Goal: Task Accomplishment & Management: Use online tool/utility

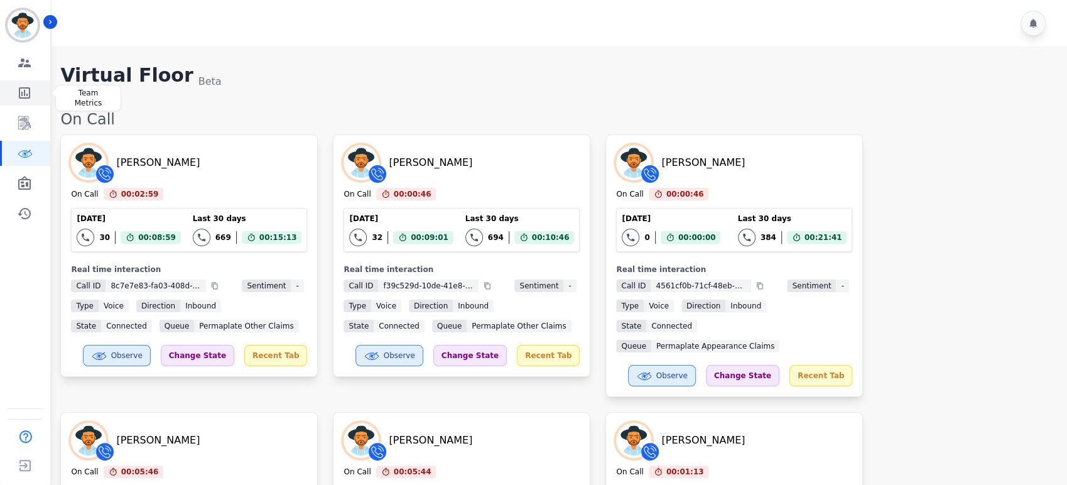
click at [26, 99] on icon "Sidebar" at bounding box center [24, 92] width 15 height 15
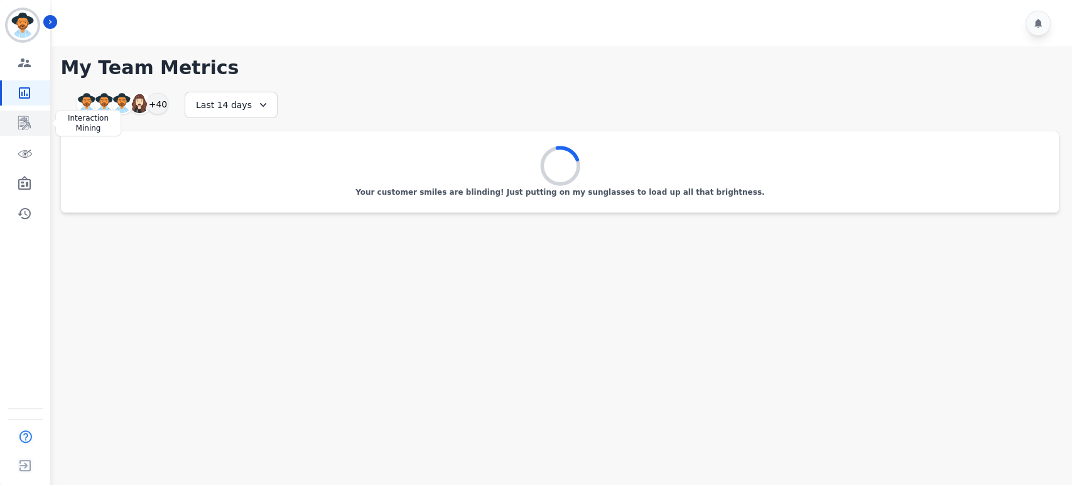
click at [26, 112] on link "Sidebar" at bounding box center [26, 123] width 48 height 25
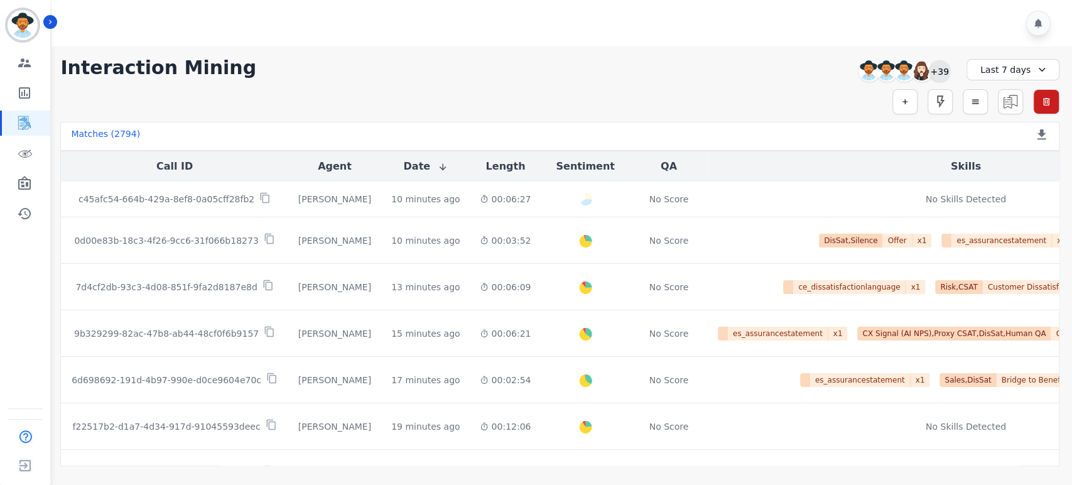
click at [933, 70] on div "+39" at bounding box center [939, 70] width 21 height 21
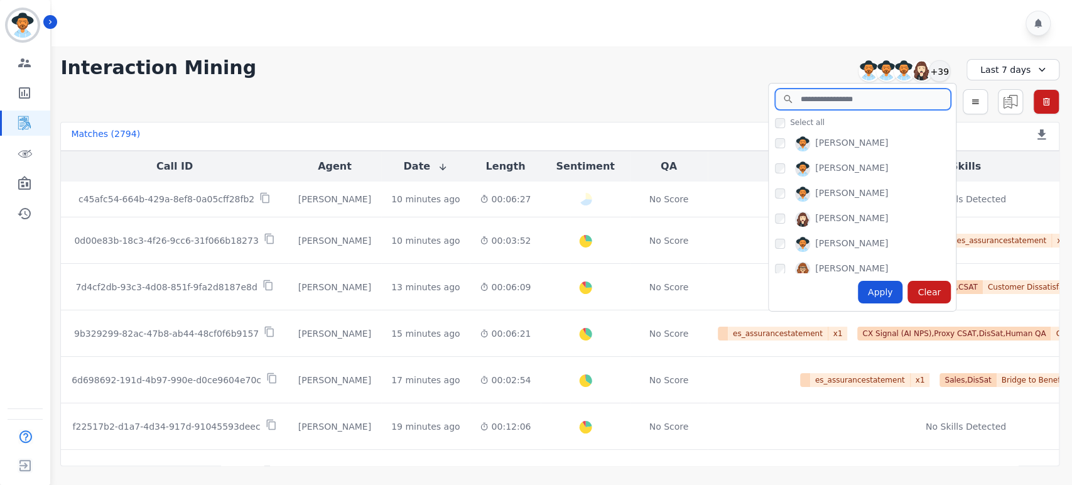
click at [834, 102] on input "search" at bounding box center [863, 99] width 176 height 21
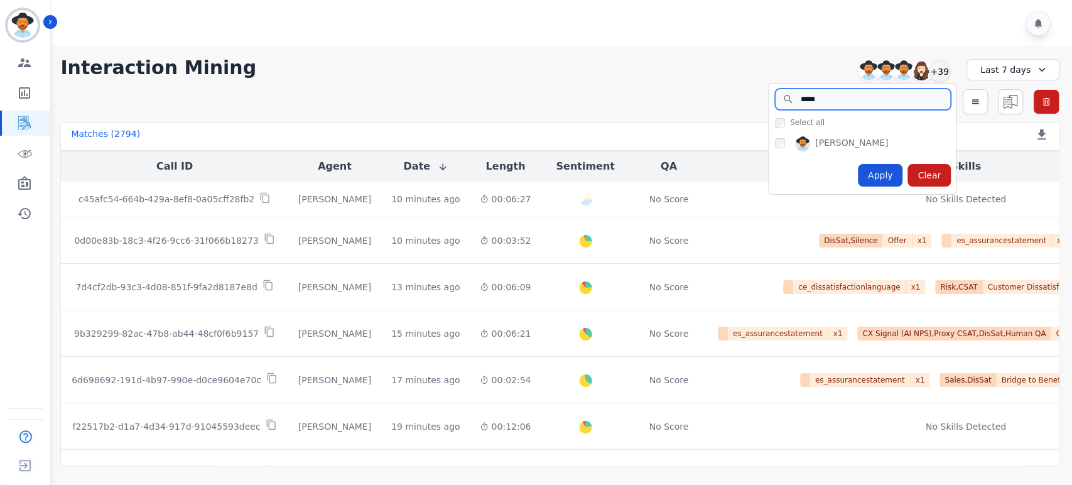
type input "*****"
click at [878, 174] on div "Apply" at bounding box center [880, 175] width 45 height 23
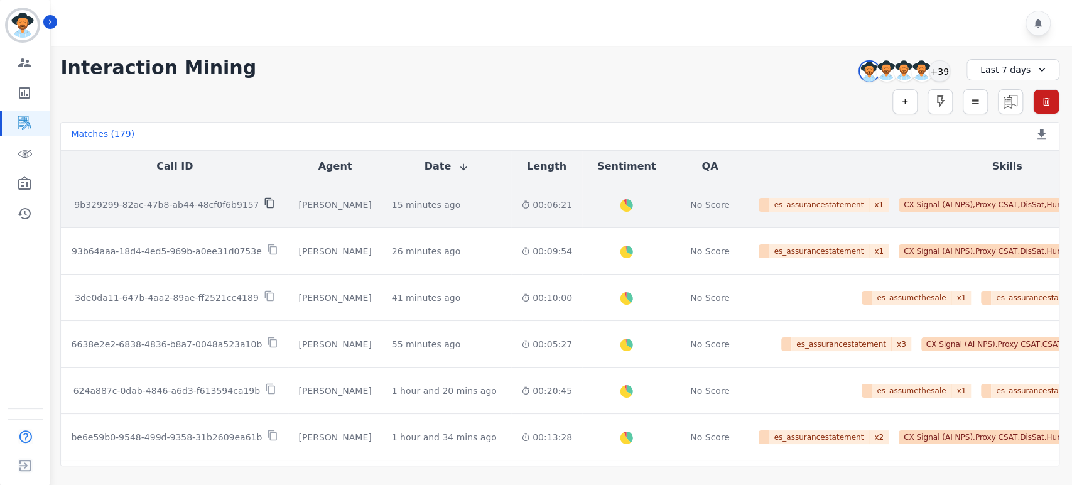
click at [264, 205] on icon at bounding box center [269, 202] width 11 height 11
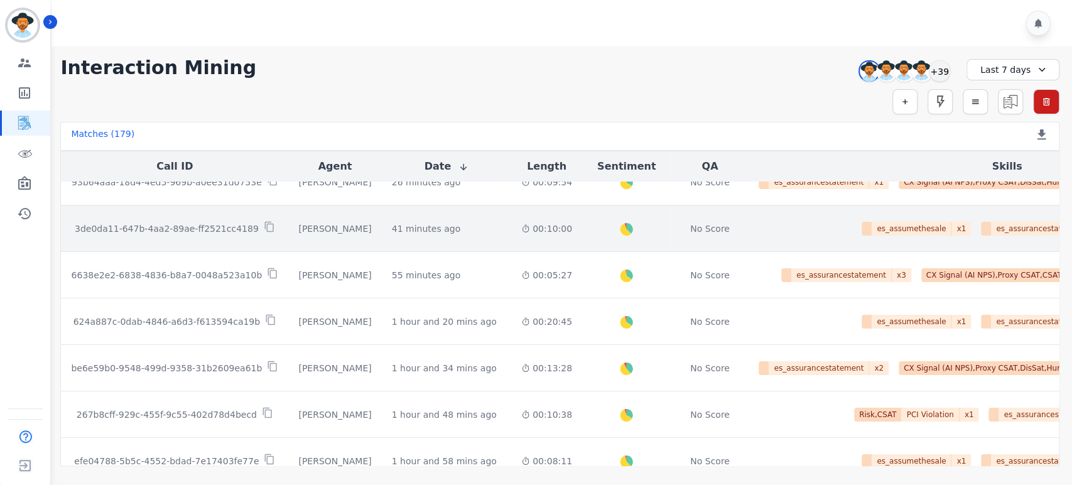
scroll to position [70, 0]
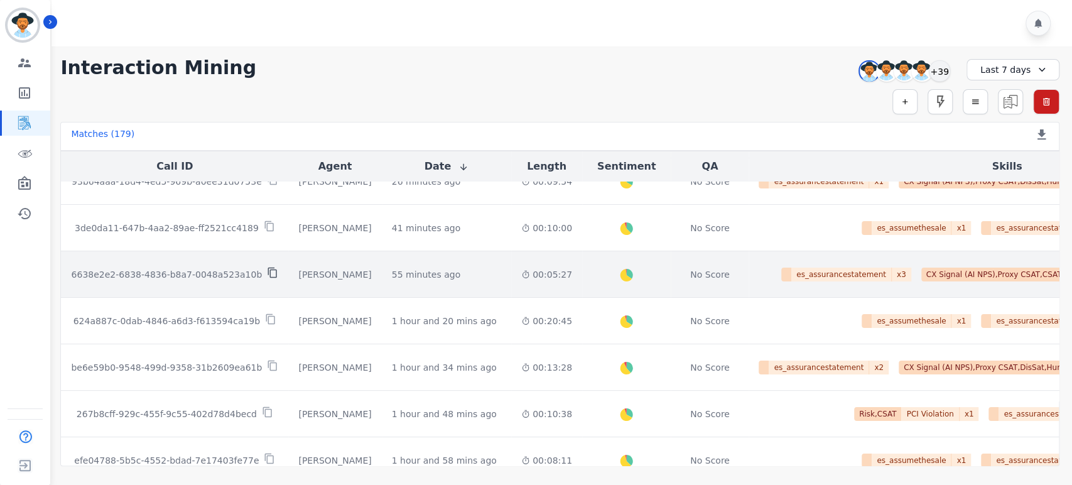
click at [268, 268] on icon at bounding box center [272, 273] width 9 height 11
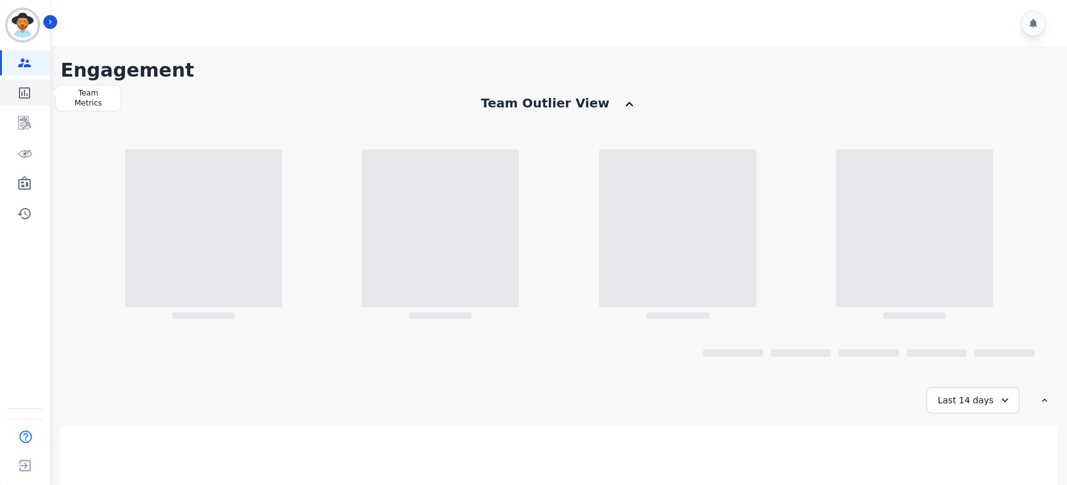
click at [26, 92] on icon "Sidebar" at bounding box center [24, 92] width 15 height 15
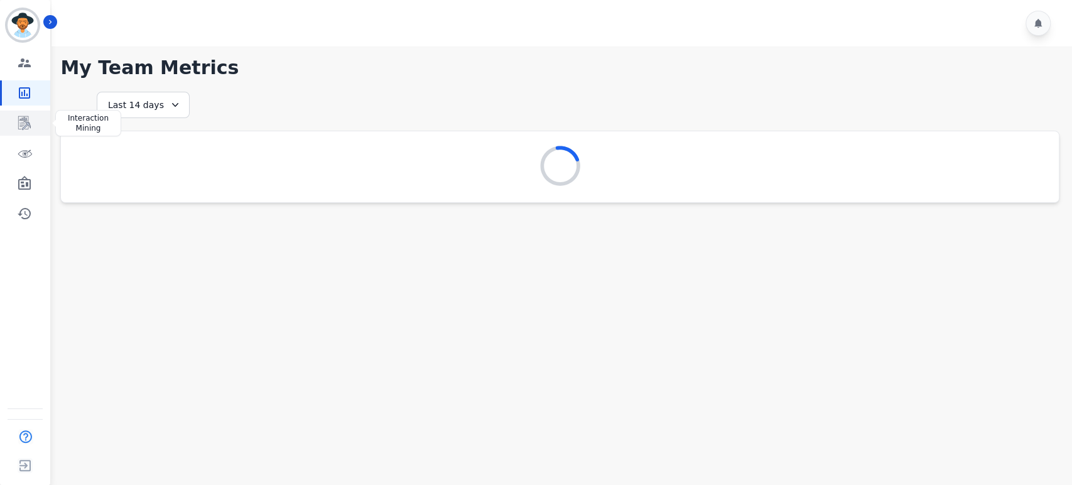
click at [23, 114] on link "Sidebar" at bounding box center [26, 123] width 48 height 25
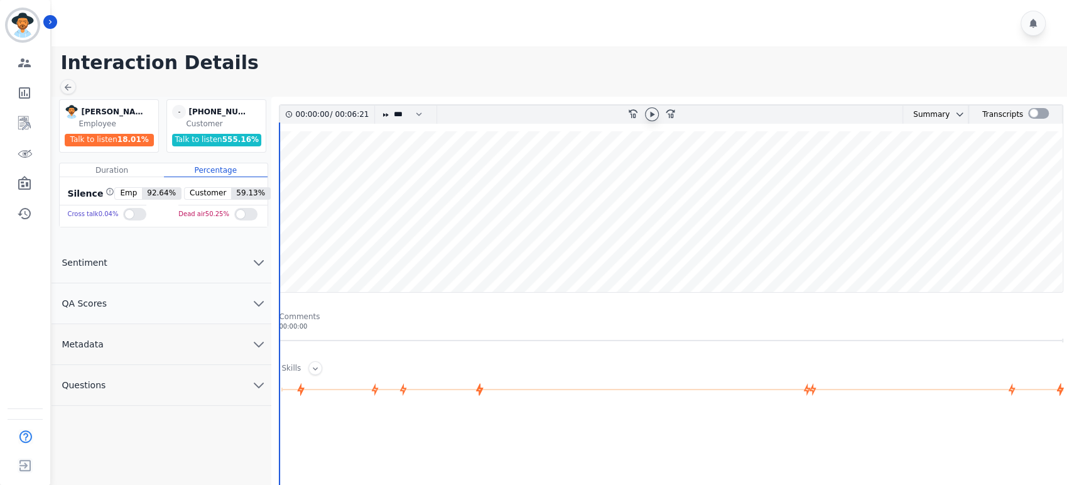
click at [656, 113] on icon at bounding box center [652, 114] width 10 height 10
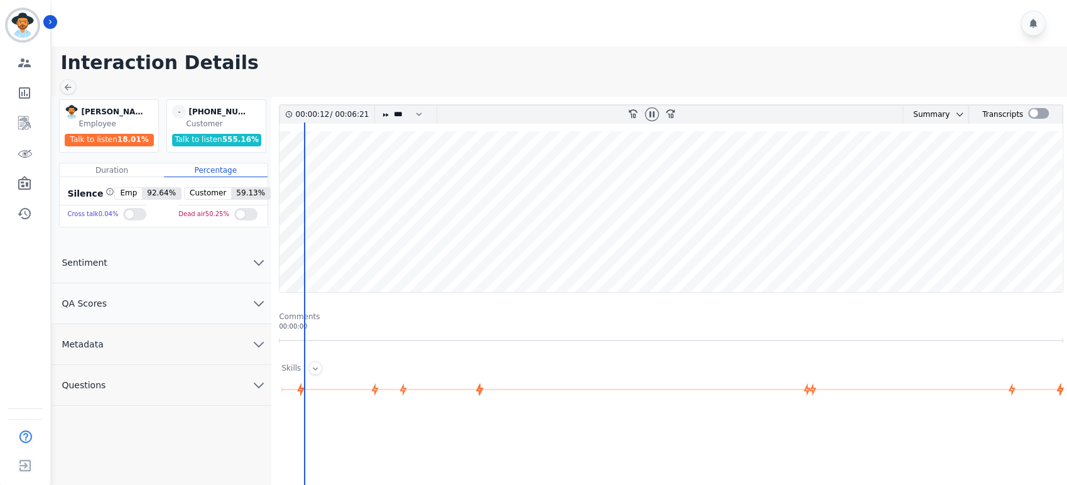
click at [234, 293] on button "QA Scores" at bounding box center [162, 303] width 220 height 41
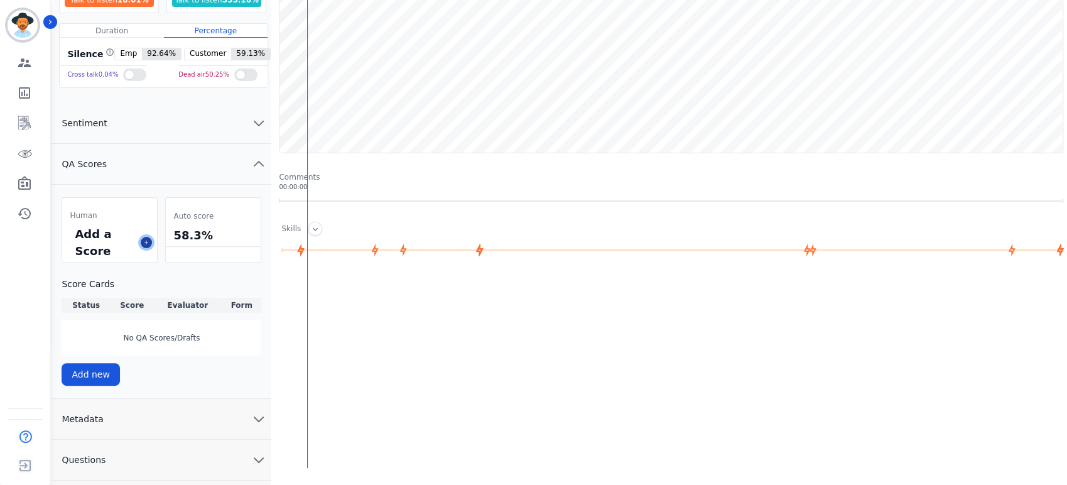
click at [146, 239] on icon at bounding box center [146, 242] width 6 height 6
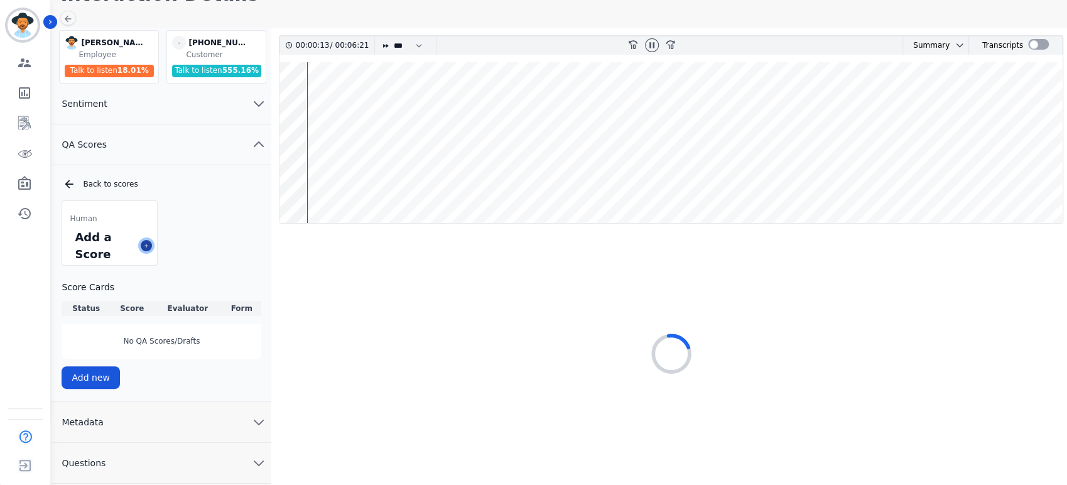
scroll to position [67, 0]
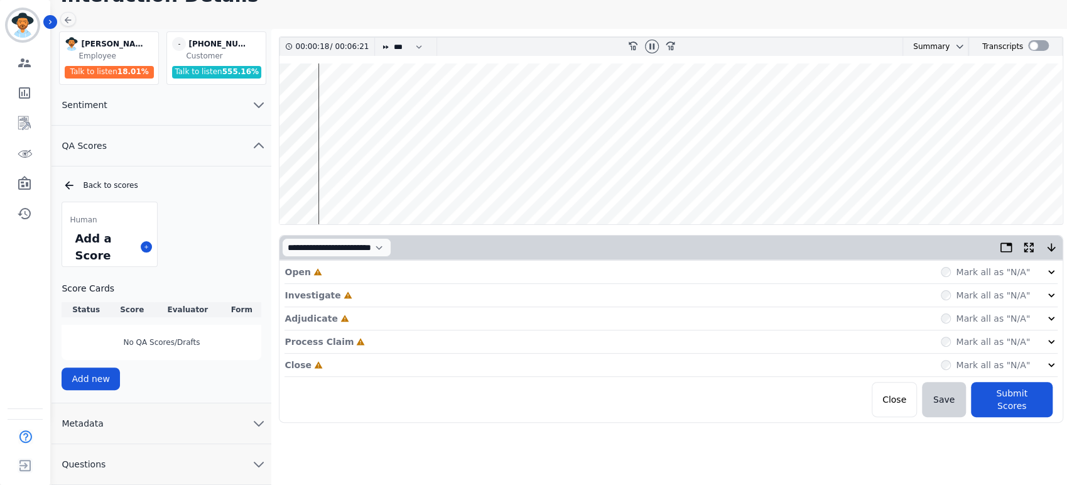
click at [1046, 278] on div "Open Incomplete Mark all as "N/A"" at bounding box center [671, 272] width 773 height 23
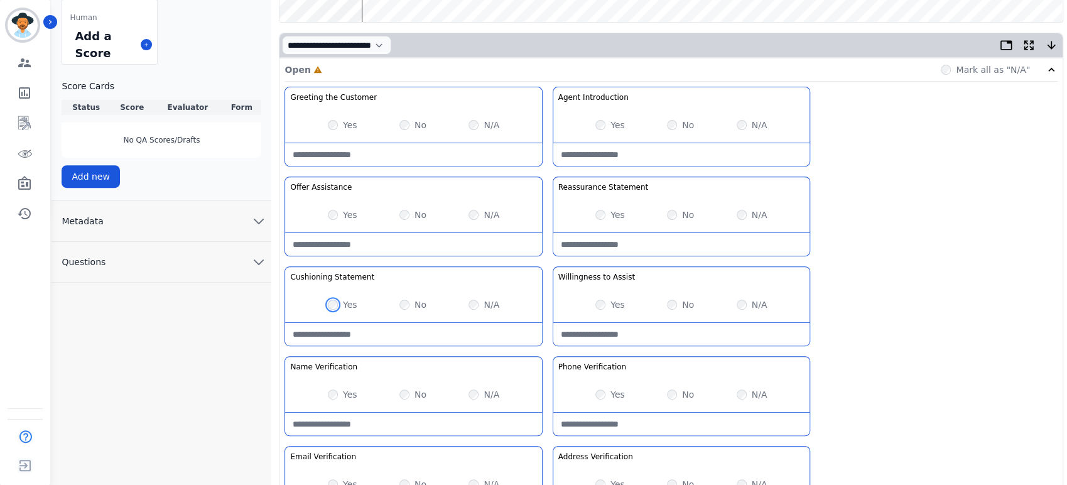
scroll to position [417, 0]
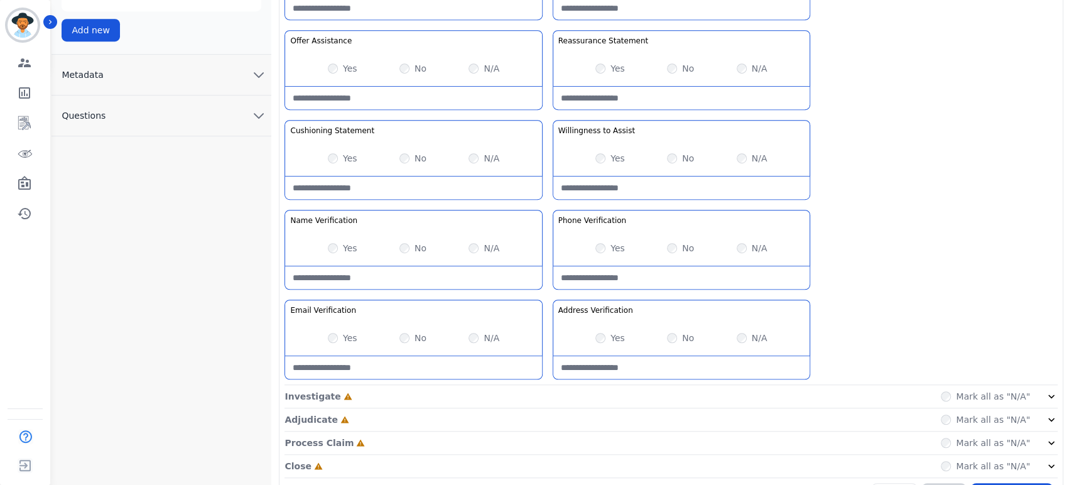
click at [1032, 408] on div "Investigate Incomplete Mark all as "N/A"" at bounding box center [671, 419] width 773 height 23
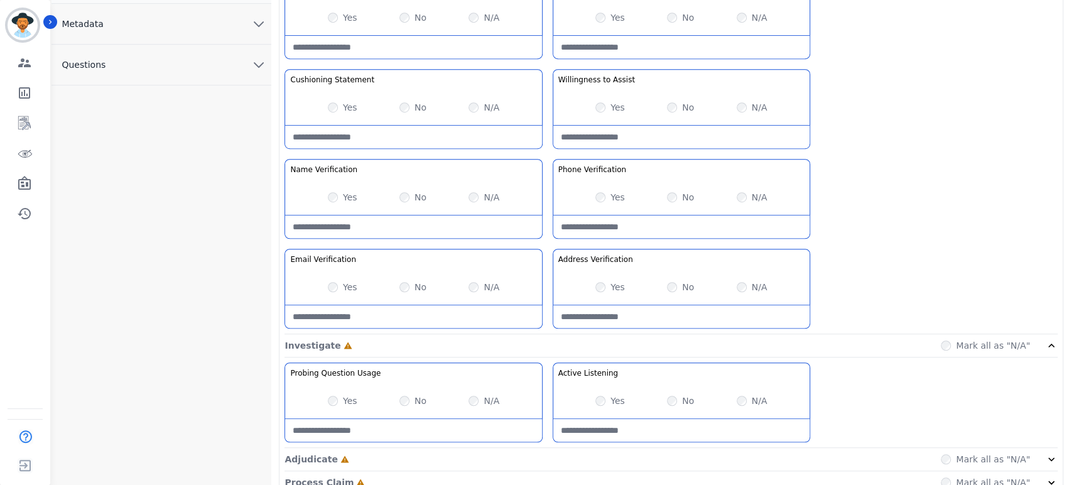
scroll to position [540, 0]
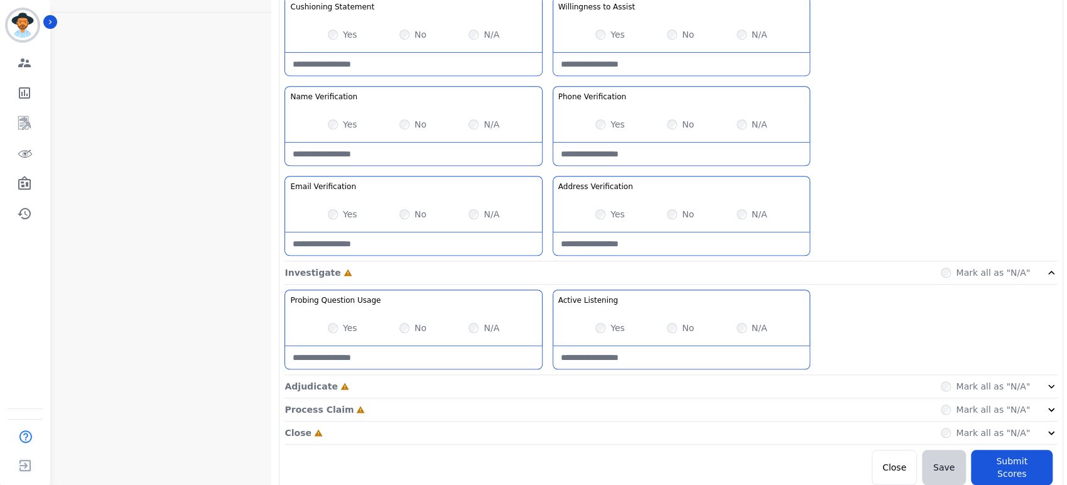
click at [1041, 381] on div "Mark all as "N/A"" at bounding box center [999, 386] width 117 height 13
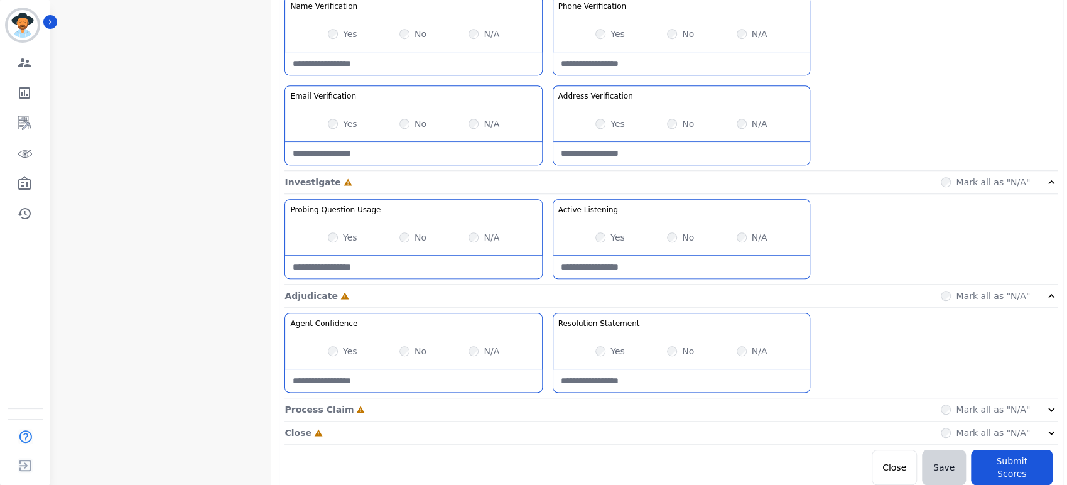
click at [1040, 403] on div "Mark all as "N/A"" at bounding box center [999, 409] width 117 height 13
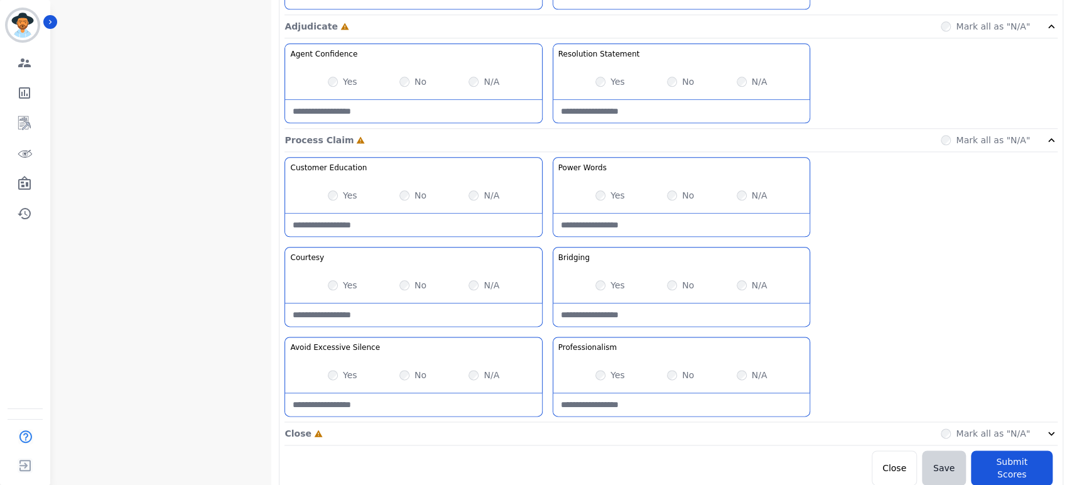
click at [1044, 432] on div "Mark all as "N/A"" at bounding box center [999, 433] width 117 height 13
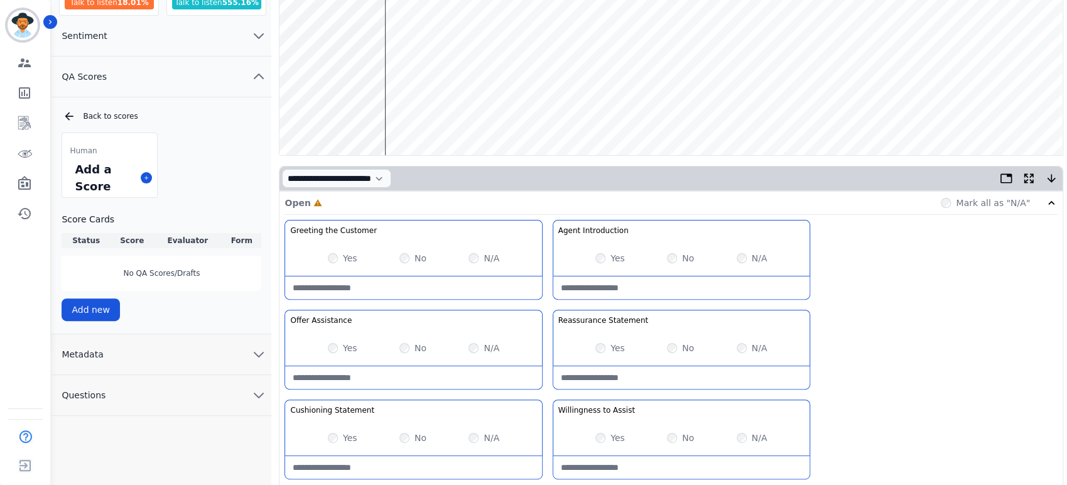
scroll to position [63, 0]
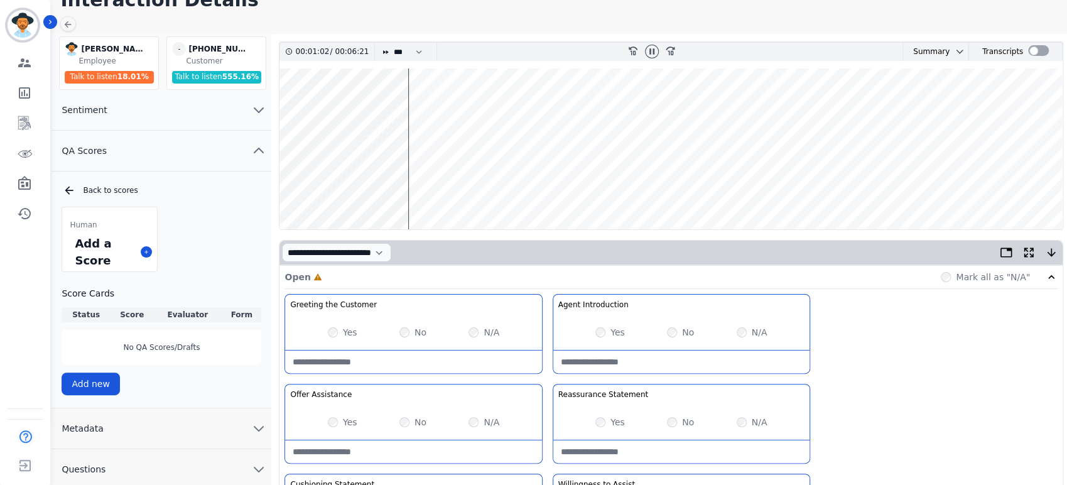
click at [430, 112] on wave at bounding box center [671, 148] width 783 height 161
click at [439, 111] on wave at bounding box center [671, 148] width 783 height 161
click at [461, 185] on wave at bounding box center [671, 148] width 783 height 161
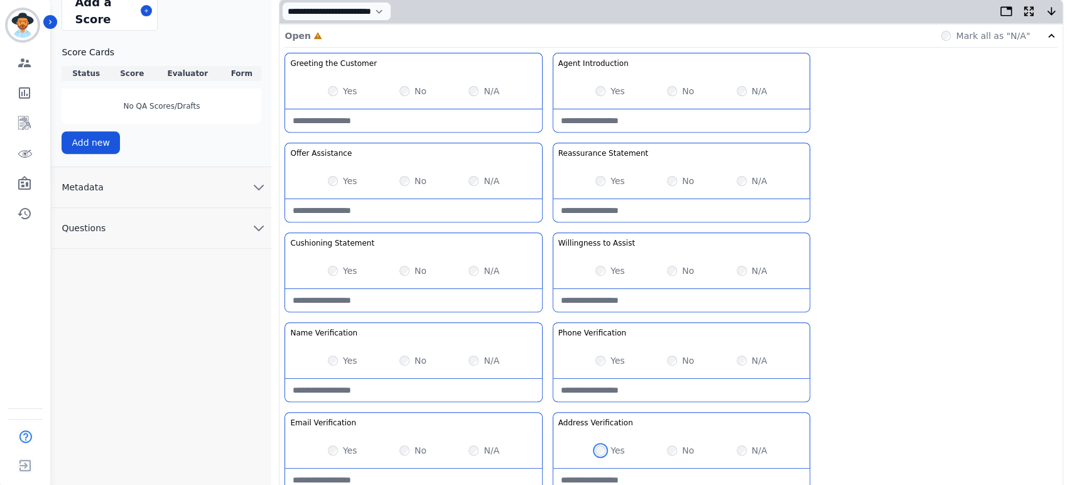
scroll to position [133, 0]
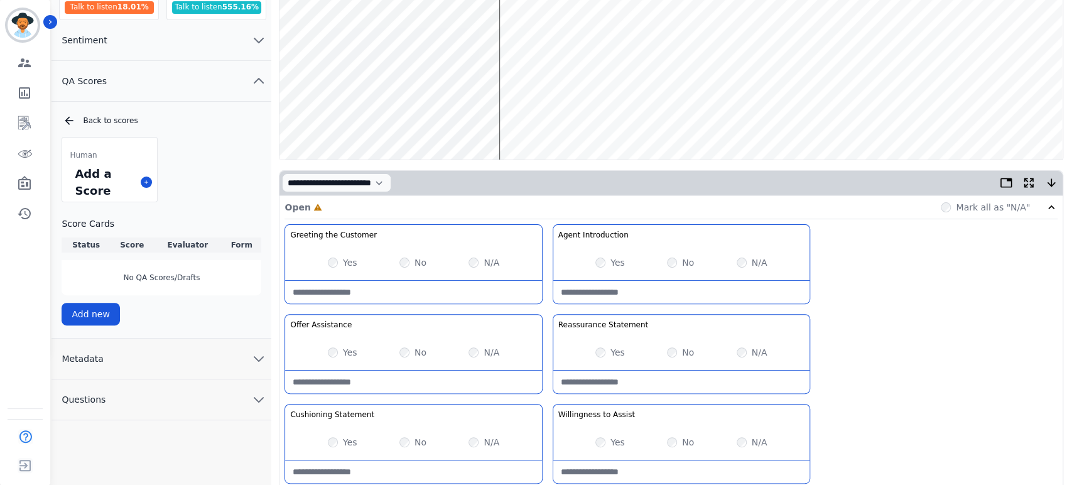
click at [503, 119] on wave at bounding box center [671, 79] width 783 height 161
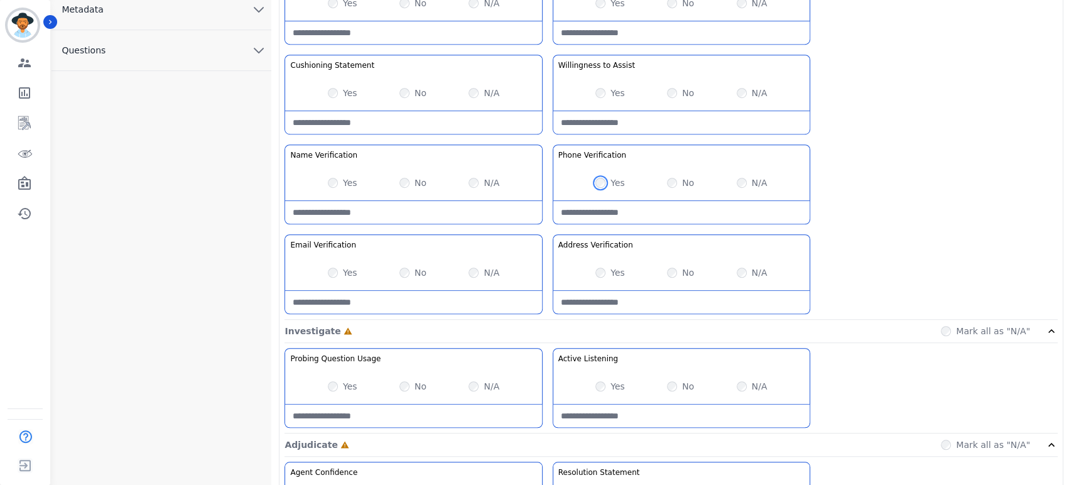
scroll to position [202, 0]
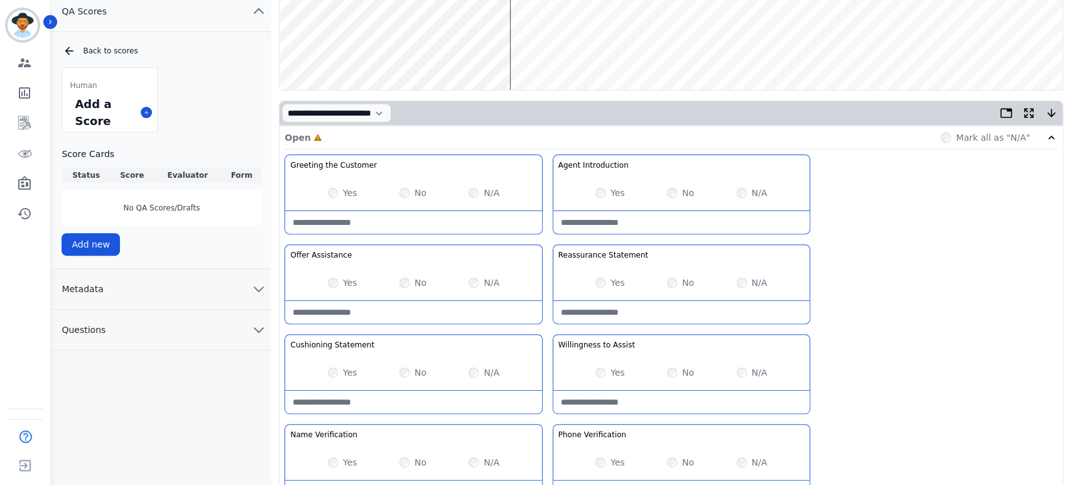
click at [518, 46] on wave at bounding box center [671, 9] width 783 height 161
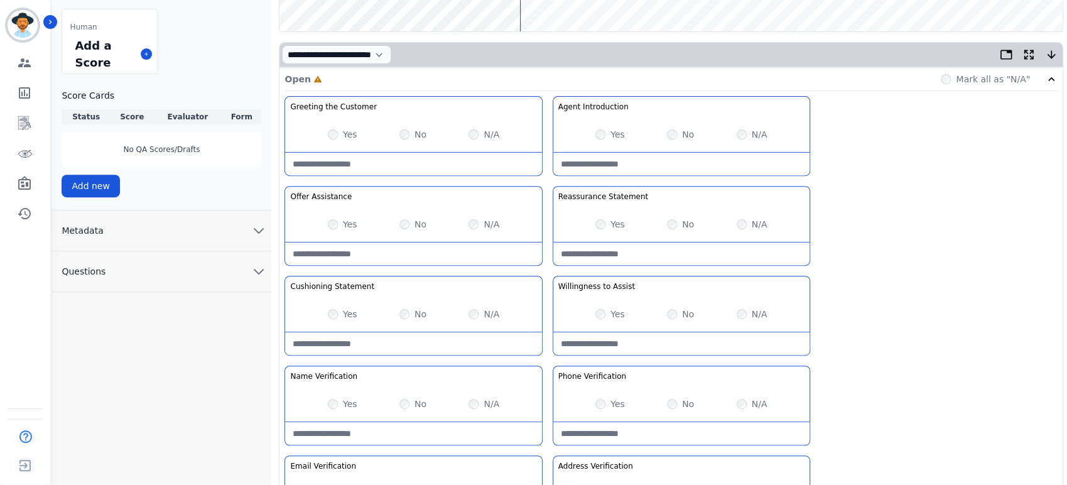
scroll to position [342, 0]
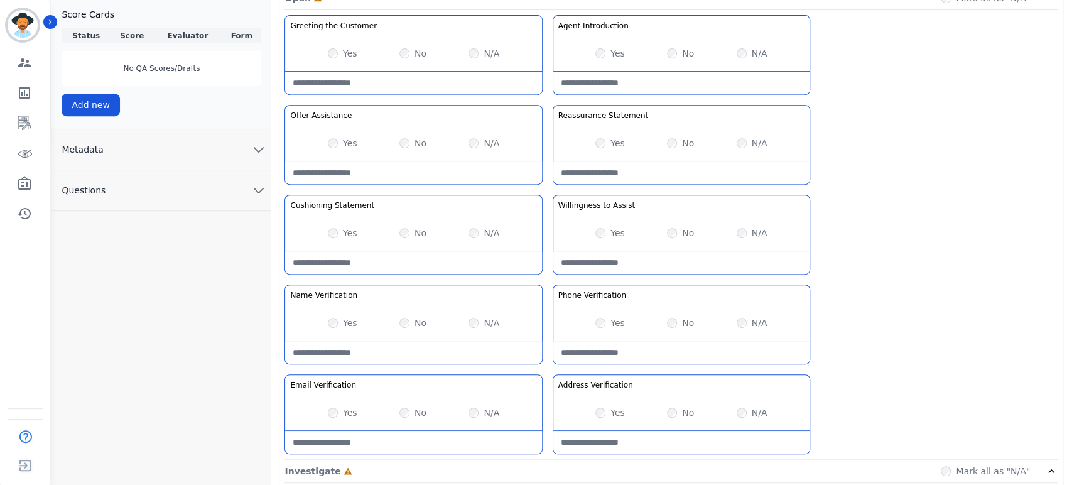
click at [332, 403] on div "Yes No N/A" at bounding box center [413, 412] width 256 height 35
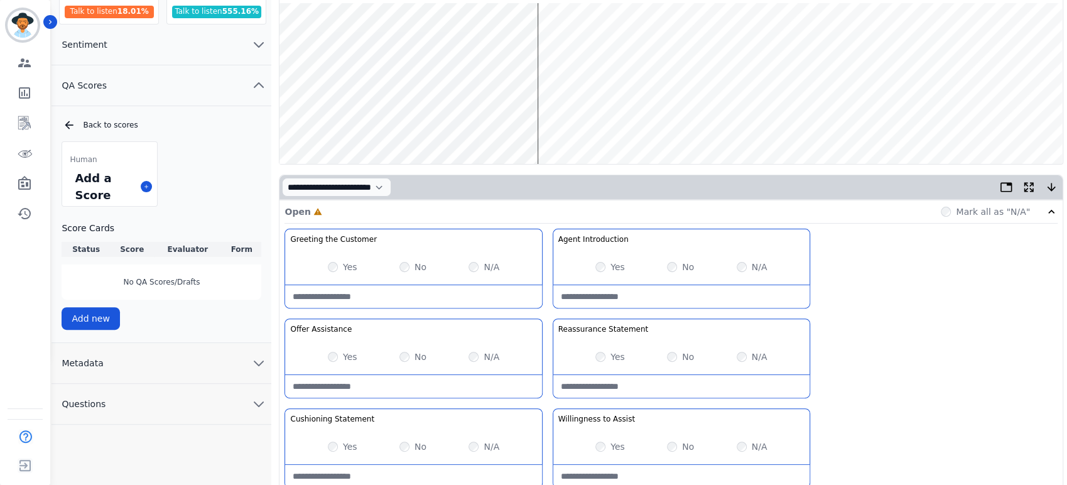
scroll to position [63, 0]
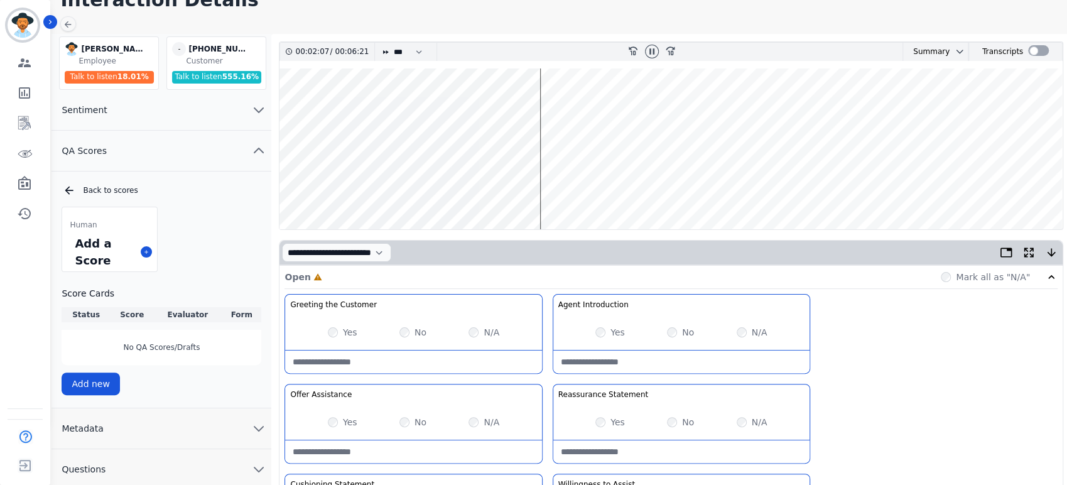
click at [559, 190] on wave at bounding box center [671, 148] width 783 height 161
click at [604, 188] on wave at bounding box center [671, 148] width 783 height 161
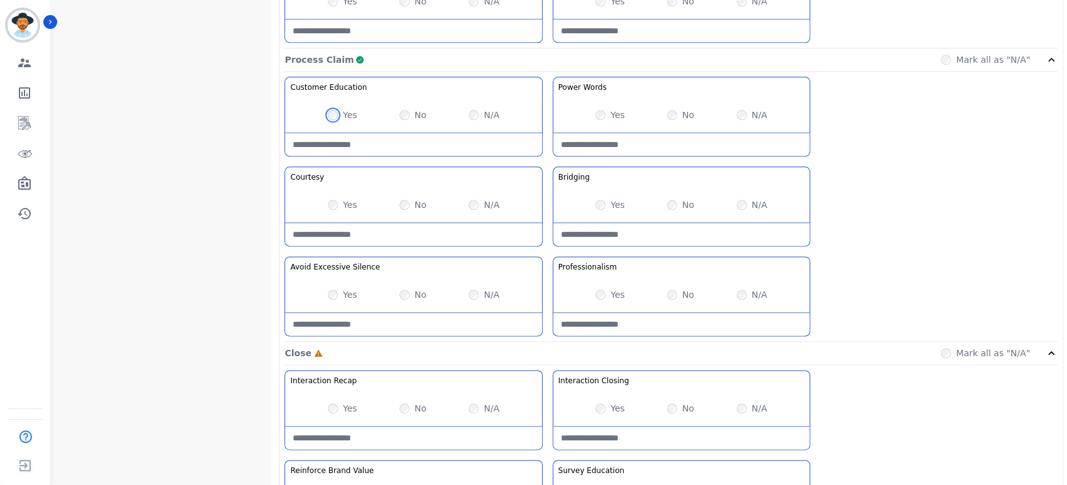
scroll to position [1081, 0]
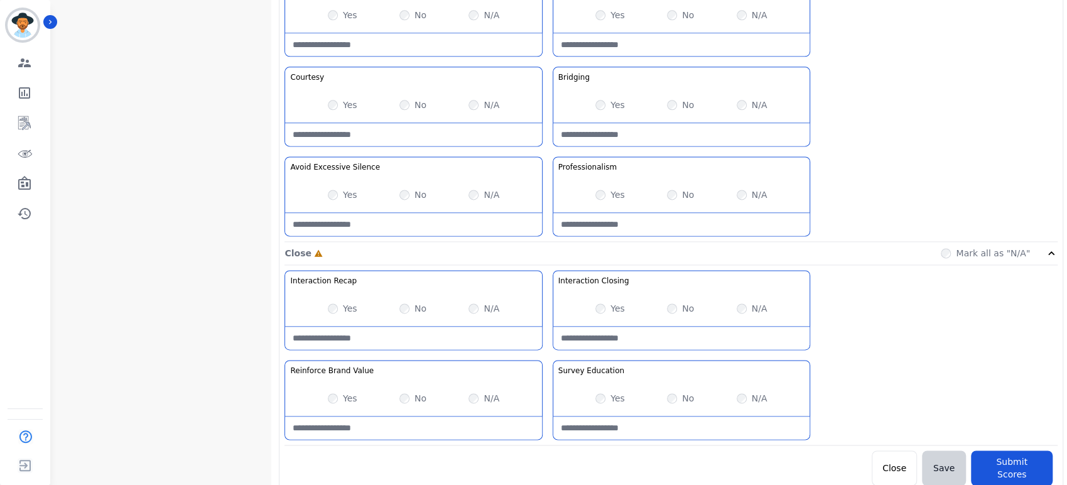
click at [604, 310] on div "Yes" at bounding box center [611, 308] width 30 height 13
click at [668, 333] on Closing-note at bounding box center [681, 338] width 256 height 23
type Closing-note "**********"
click at [1028, 461] on button "Submit Scores" at bounding box center [1012, 467] width 82 height 35
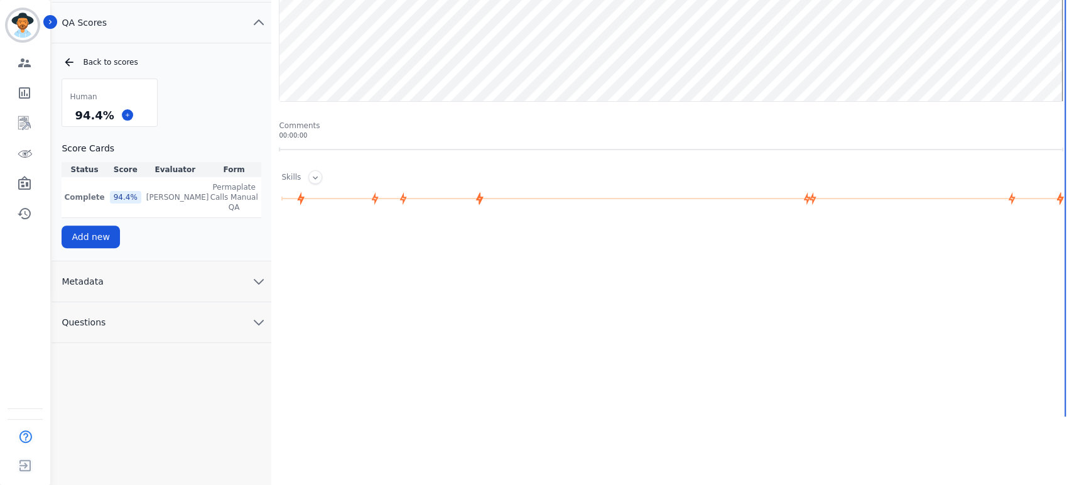
click at [251, 274] on icon "chevron down" at bounding box center [258, 281] width 15 height 15
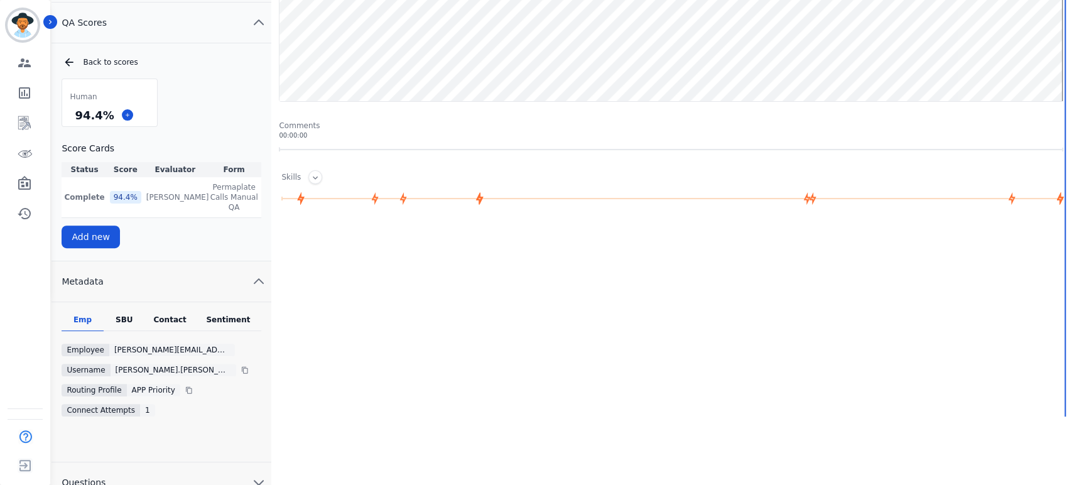
click at [124, 315] on div "SBU" at bounding box center [124, 323] width 41 height 16
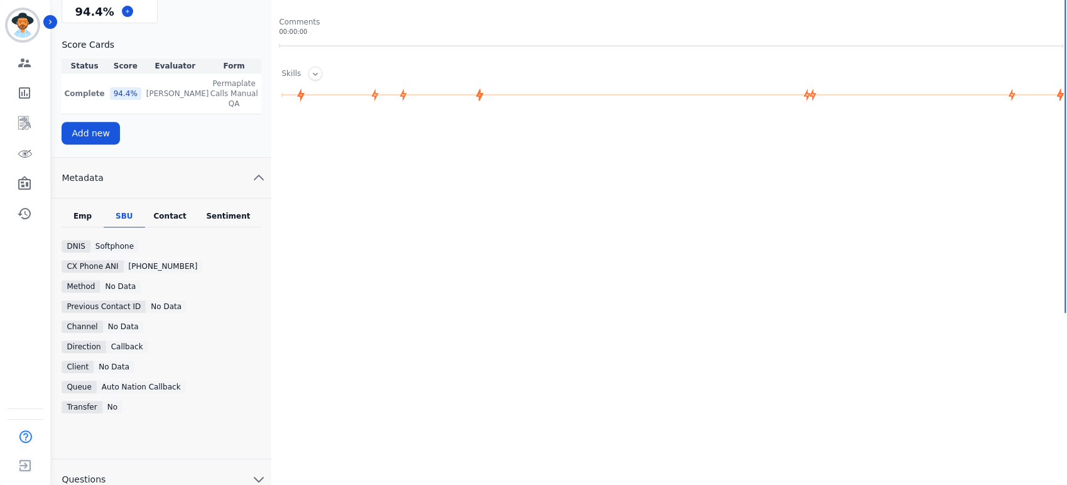
scroll to position [299, 0]
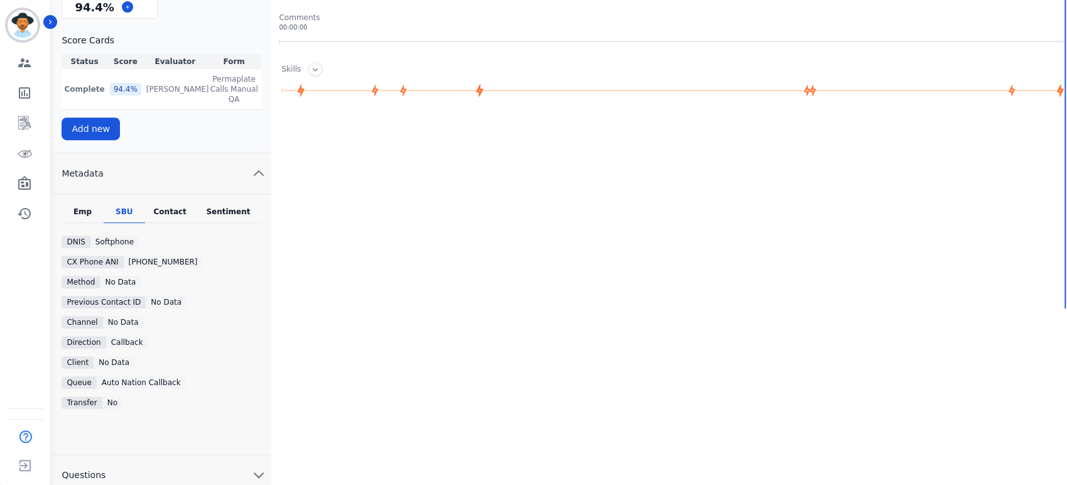
click at [226, 207] on div "Sentiment" at bounding box center [228, 215] width 67 height 16
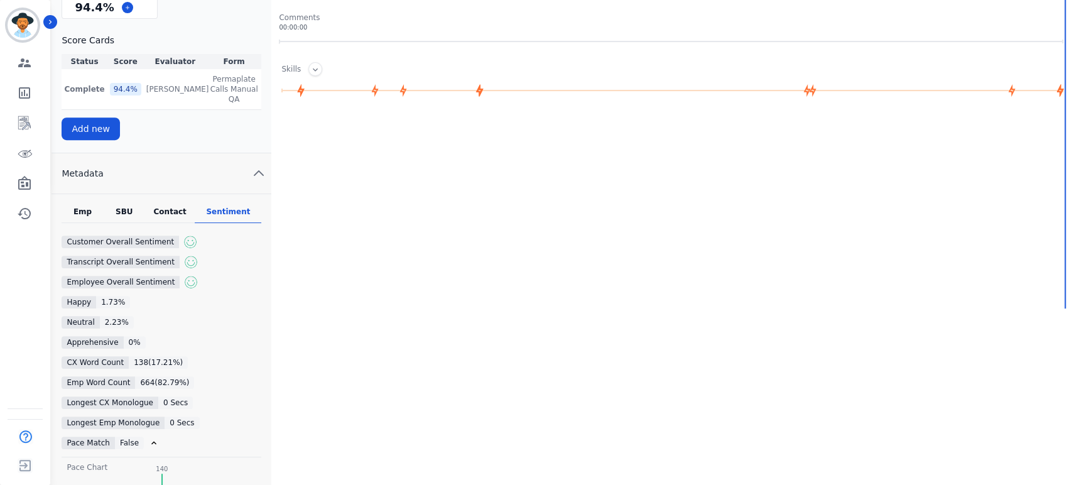
click at [164, 207] on div "Contact" at bounding box center [170, 215] width 50 height 16
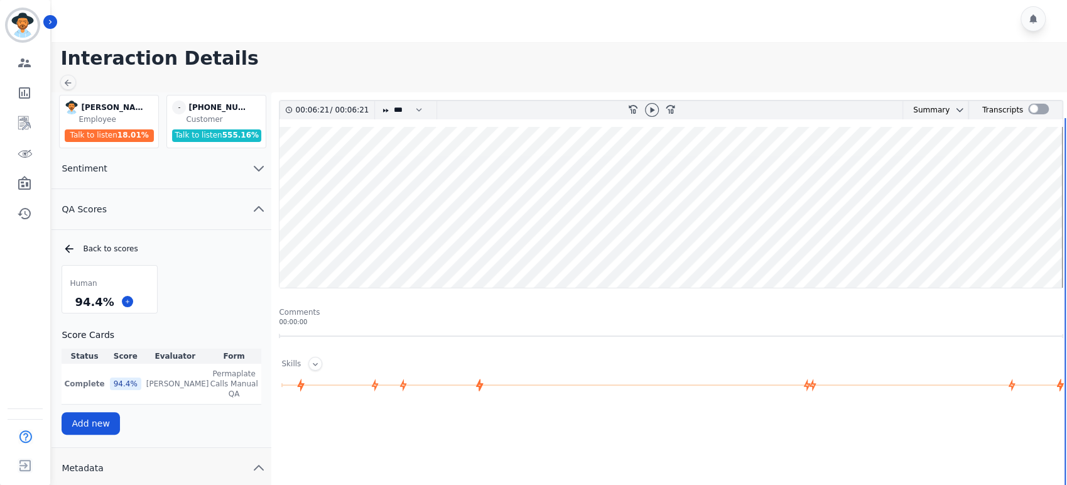
scroll to position [279, 0]
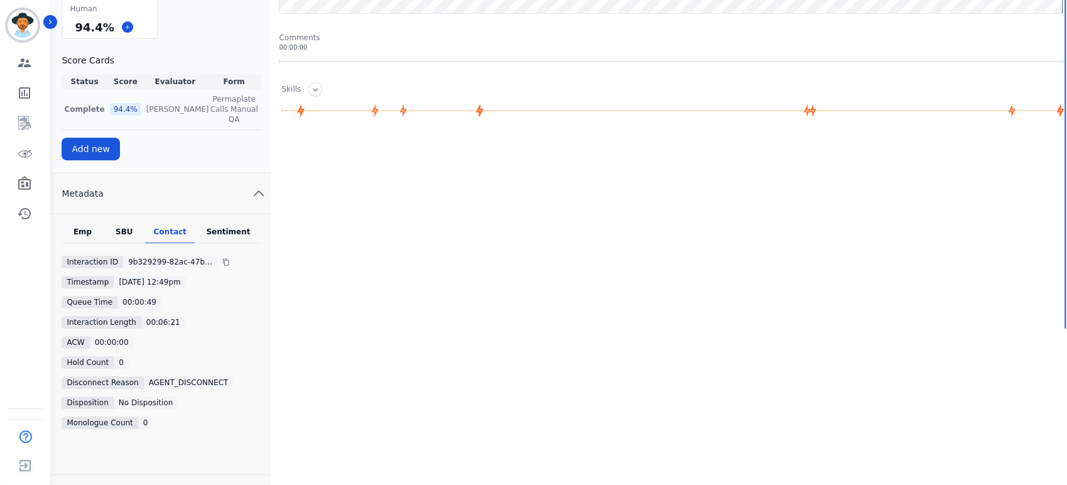
click at [117, 106] on div "94.4 %" at bounding box center [125, 109] width 31 height 13
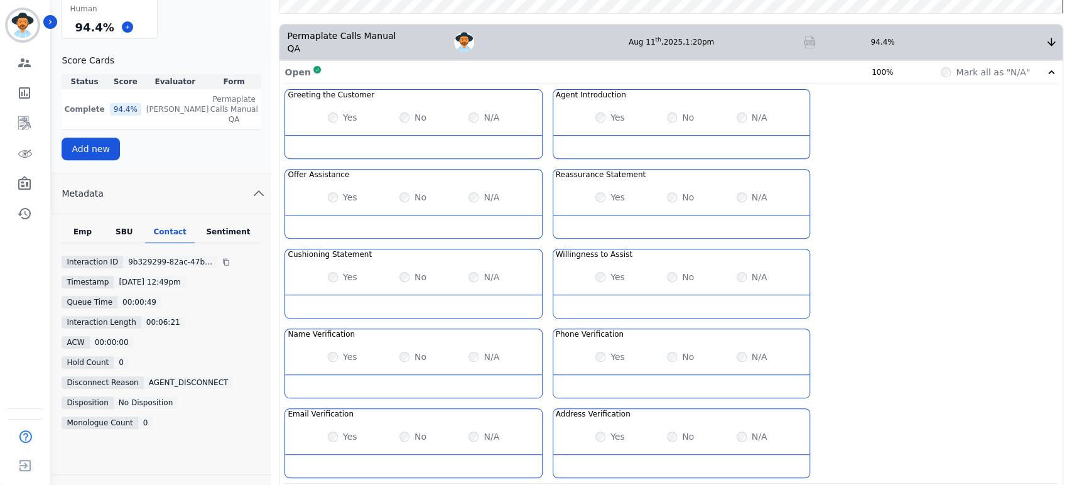
click at [809, 36] on img at bounding box center [810, 42] width 13 height 13
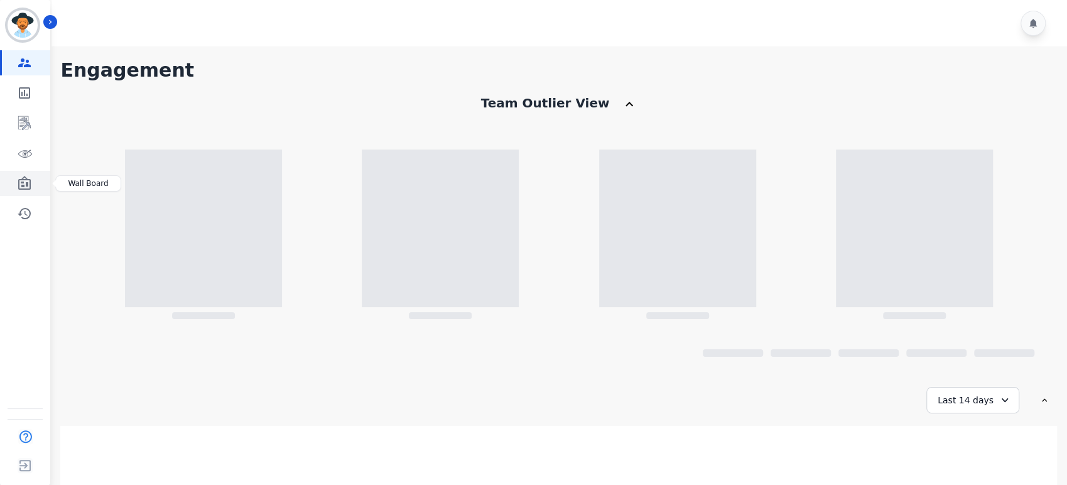
click at [28, 187] on icon "Sidebar" at bounding box center [24, 183] width 15 height 15
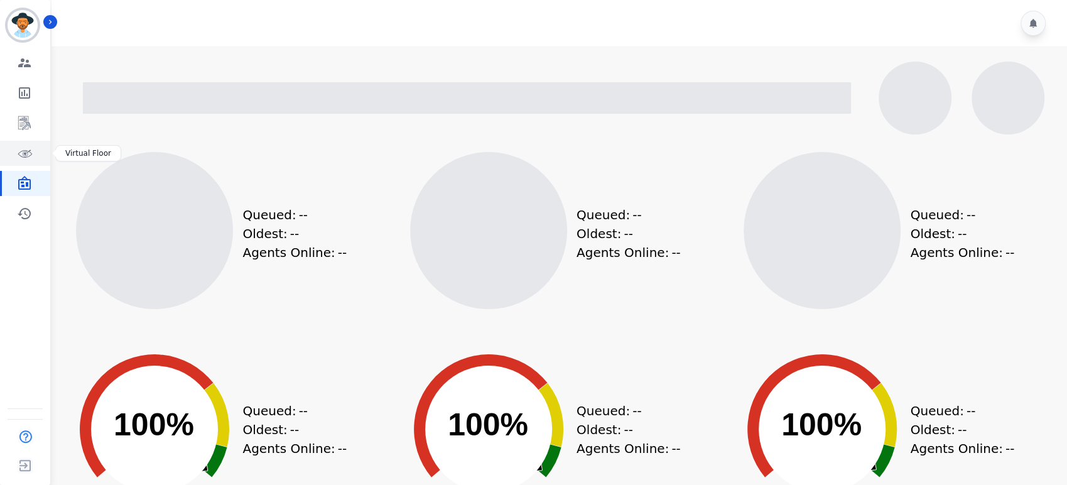
click at [15, 152] on link "Sidebar" at bounding box center [26, 153] width 48 height 25
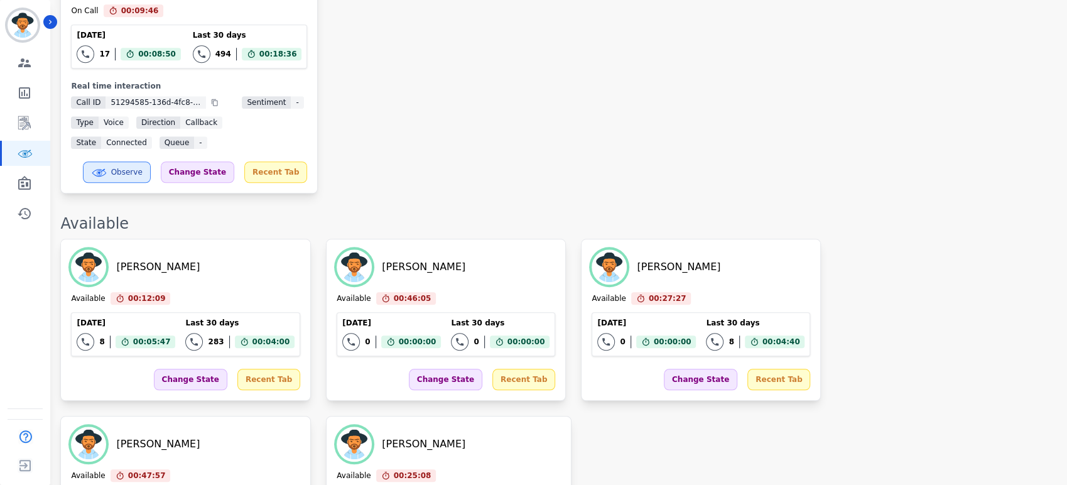
scroll to position [698, 0]
click at [30, 174] on link "Sidebar" at bounding box center [26, 183] width 48 height 25
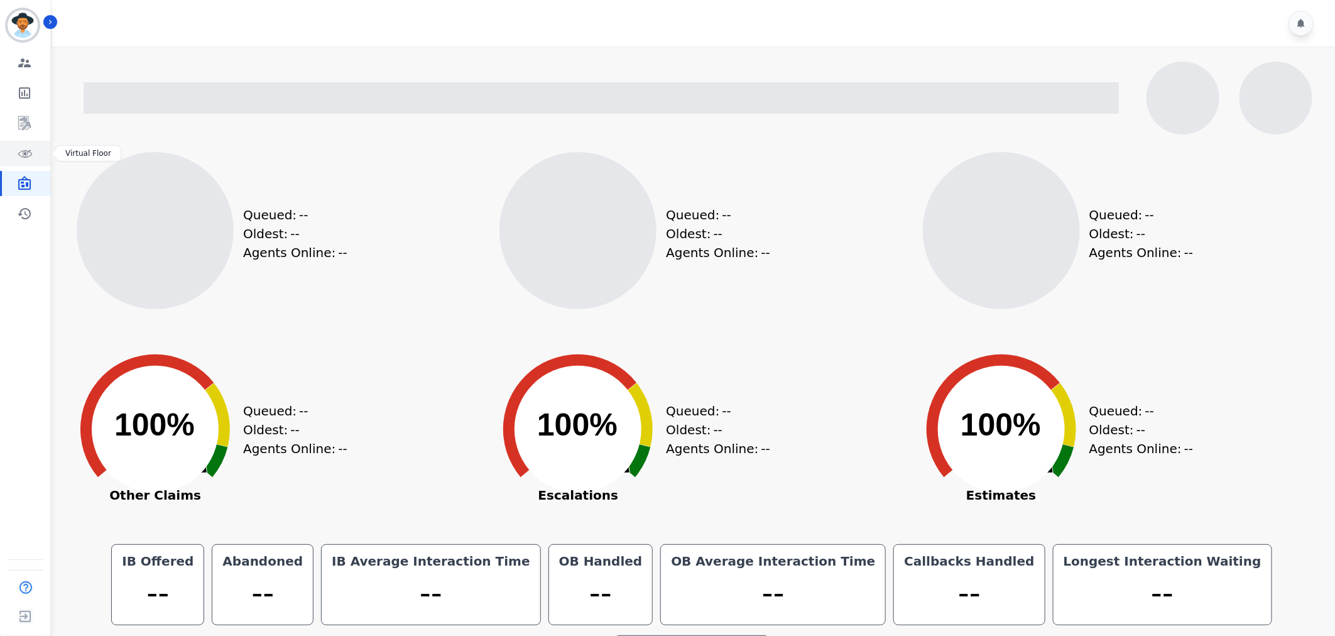
click at [21, 153] on icon "Sidebar" at bounding box center [24, 153] width 15 height 15
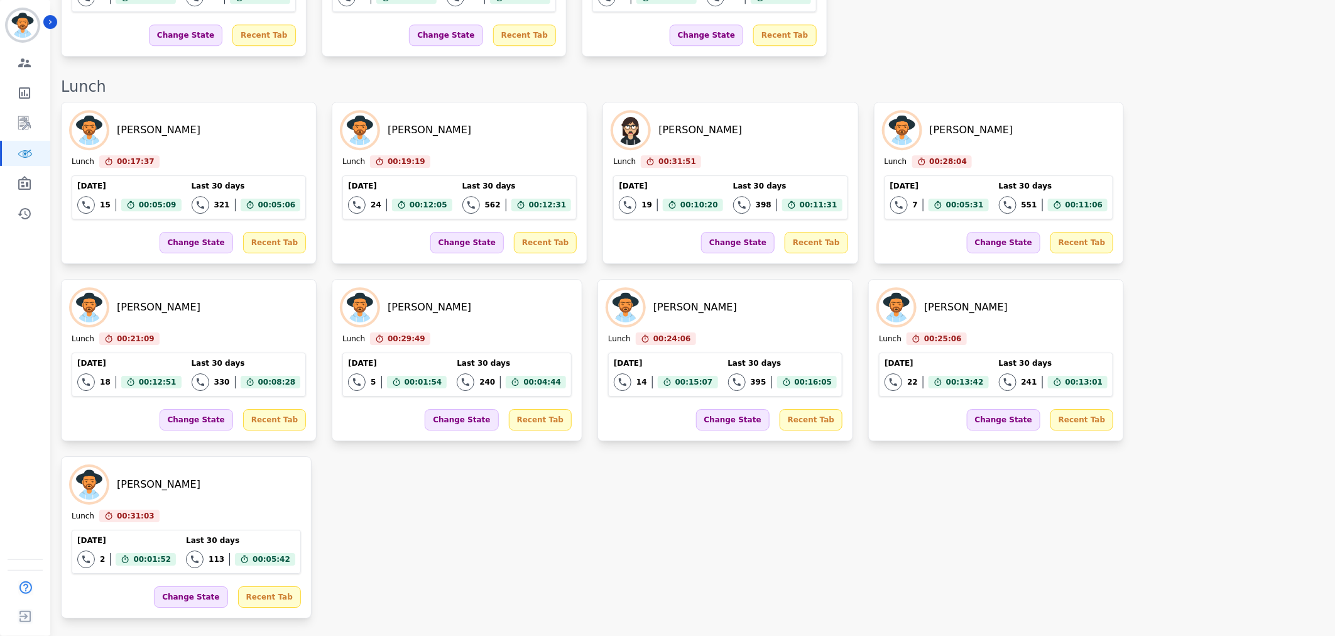
scroll to position [1814, 0]
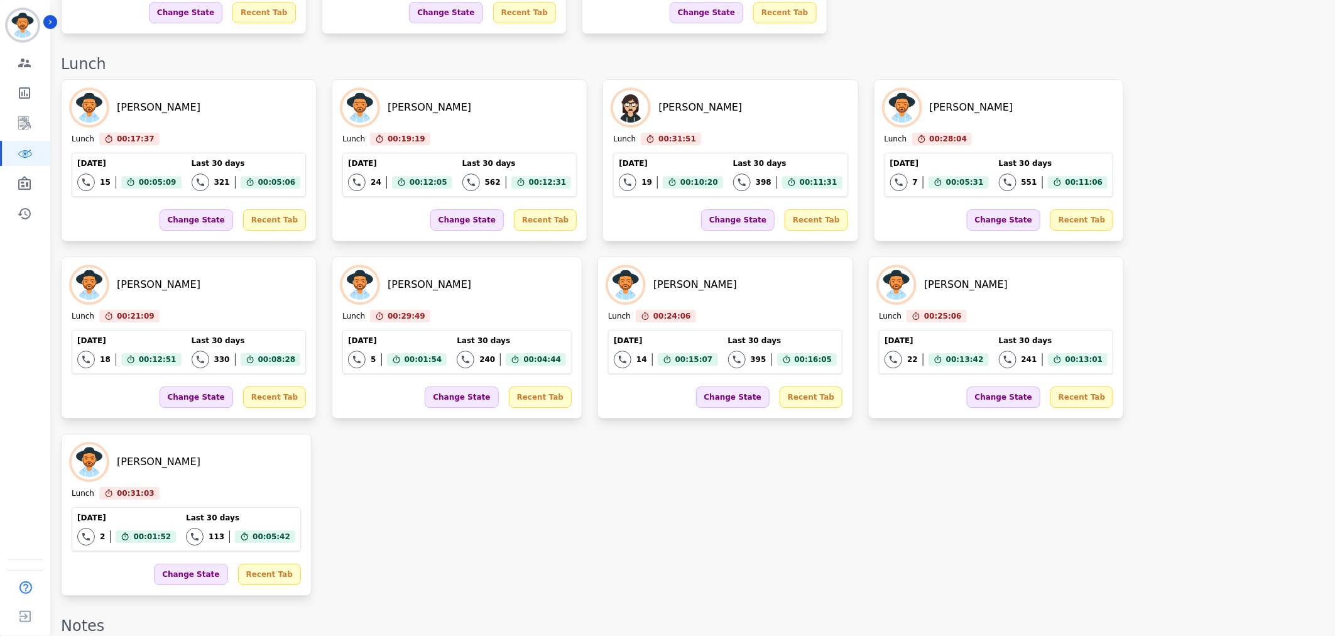
click at [1072, 346] on div "Jorge Bao Lunch 00:17:37 Current State: Lunch Today 15 Total interactions count…" at bounding box center [692, 337] width 1262 height 516
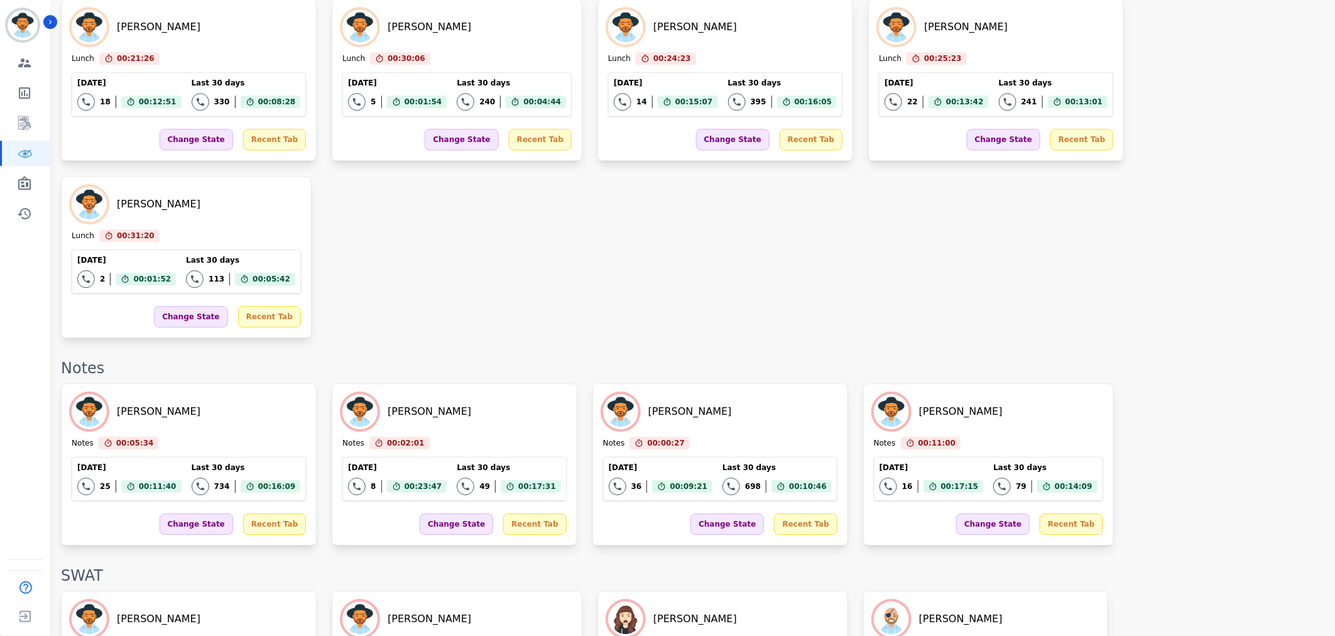
scroll to position [1557, 0]
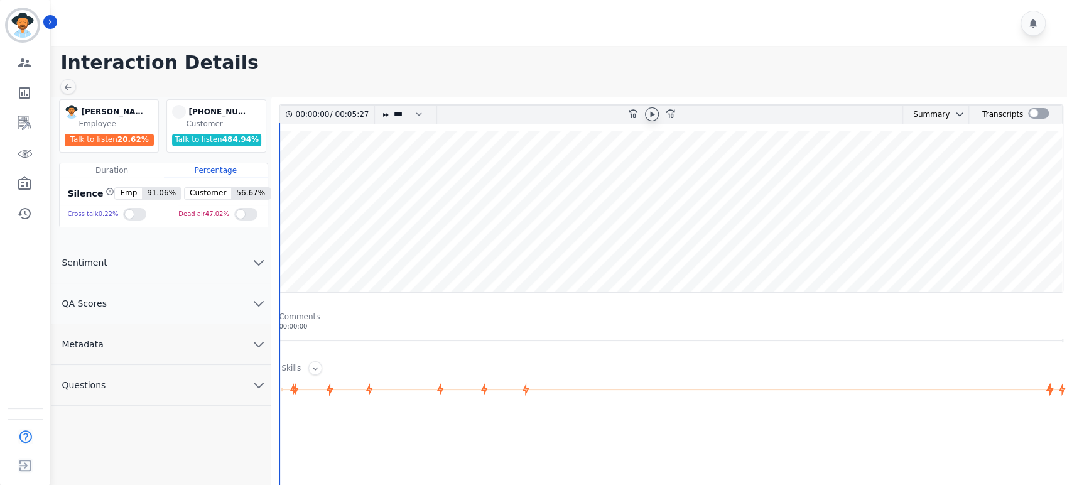
click at [648, 113] on icon at bounding box center [652, 114] width 10 height 10
click at [244, 302] on button "QA Scores" at bounding box center [162, 303] width 220 height 41
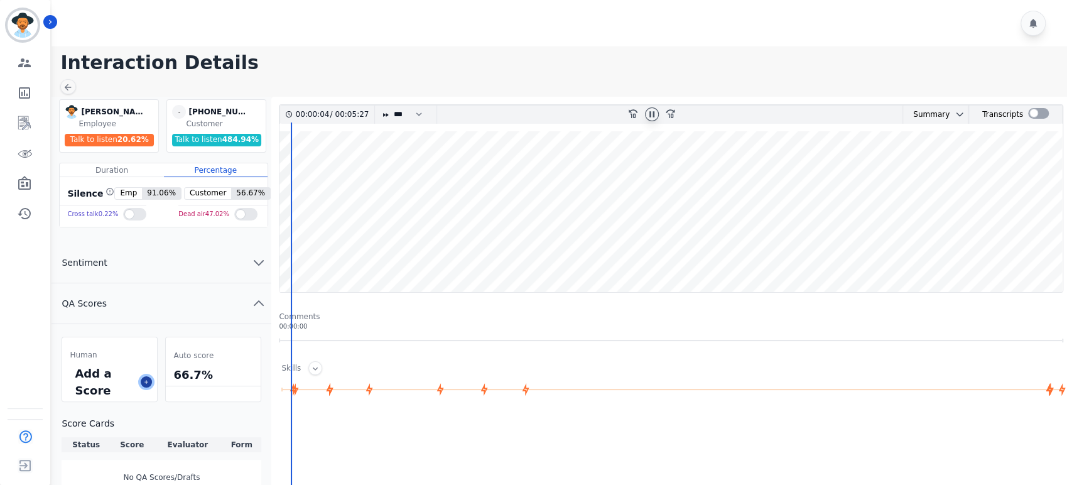
click at [150, 379] on icon at bounding box center [146, 382] width 6 height 6
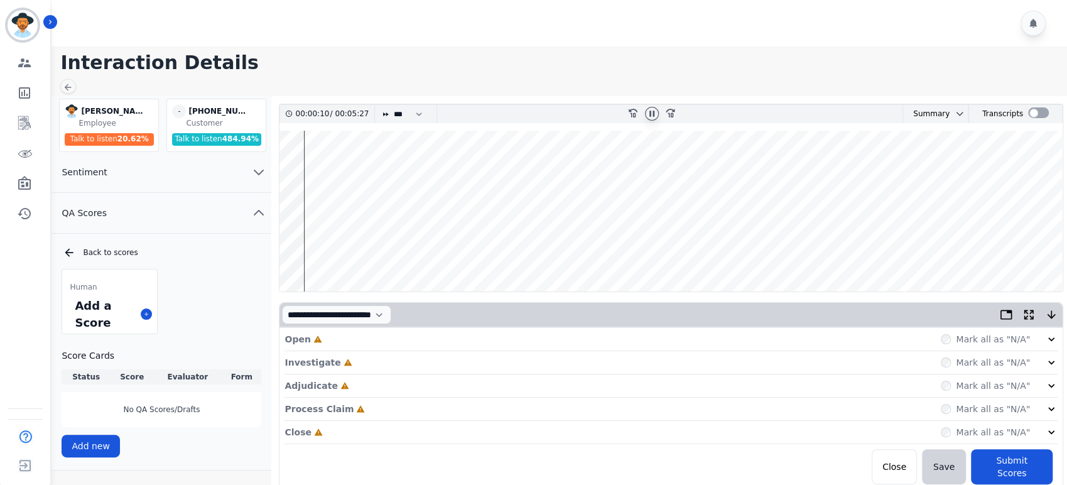
click at [1042, 337] on div "Mark all as "N/A"" at bounding box center [999, 339] width 117 height 13
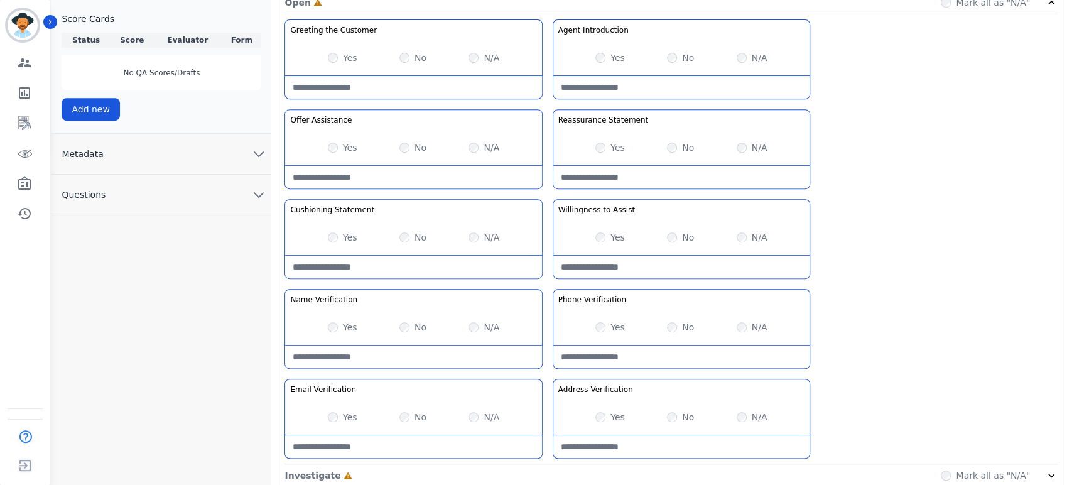
scroll to position [418, 0]
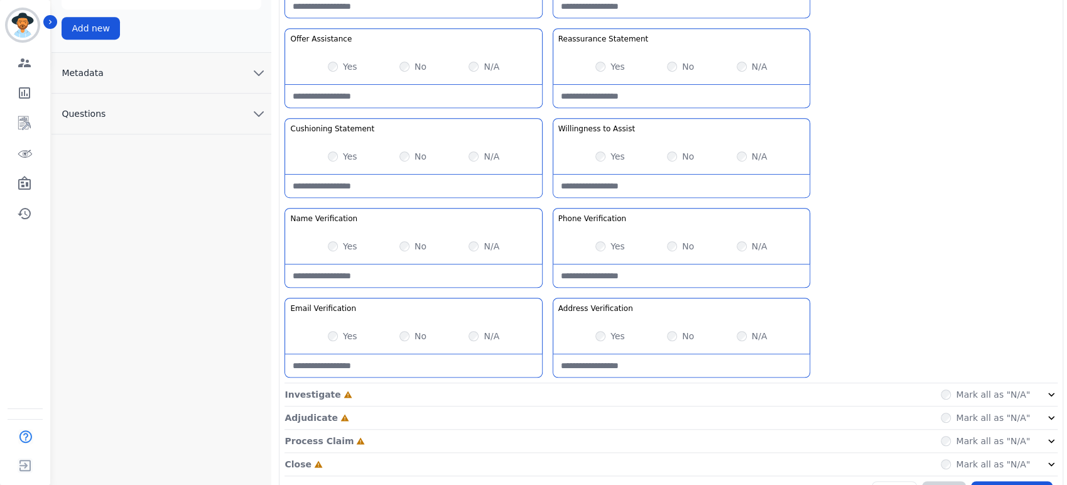
click at [1030, 388] on div "Mark all as "N/A"" at bounding box center [999, 394] width 117 height 13
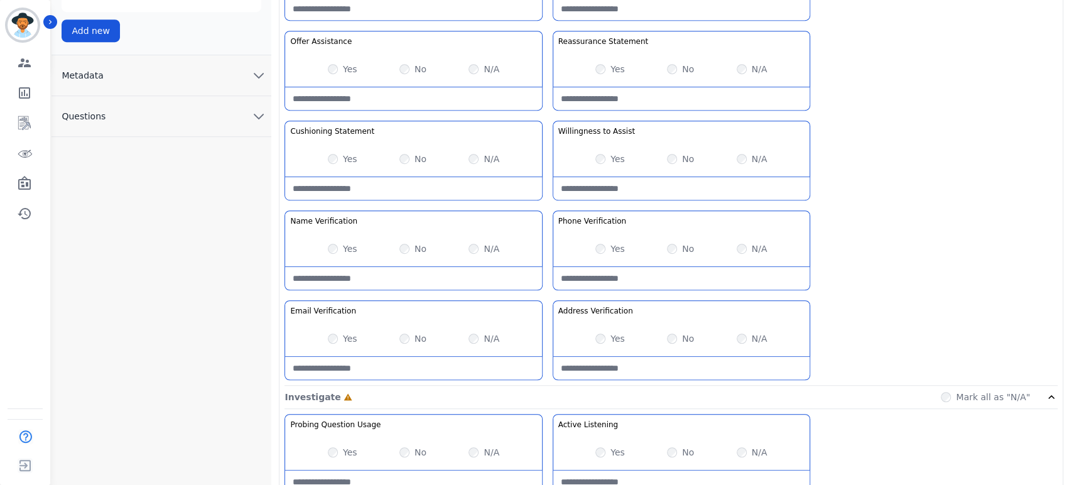
scroll to position [540, 0]
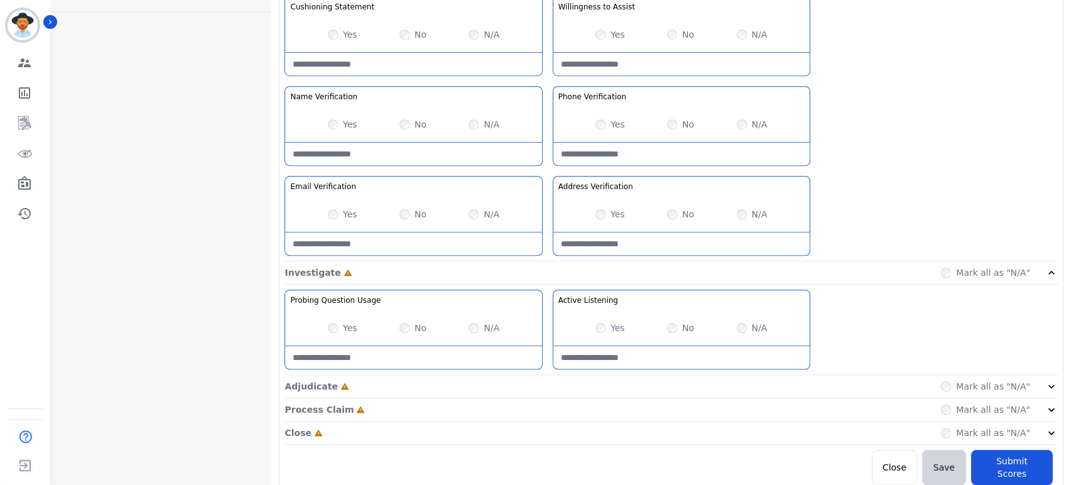
click at [1033, 383] on div "Mark all as "N/A"" at bounding box center [999, 386] width 117 height 13
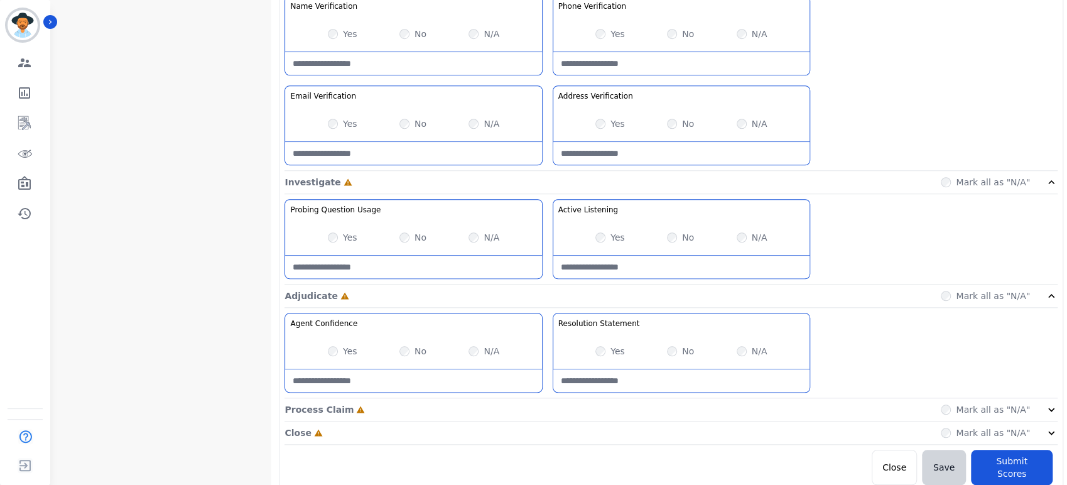
click at [1049, 408] on icon at bounding box center [1052, 410] width 6 height 4
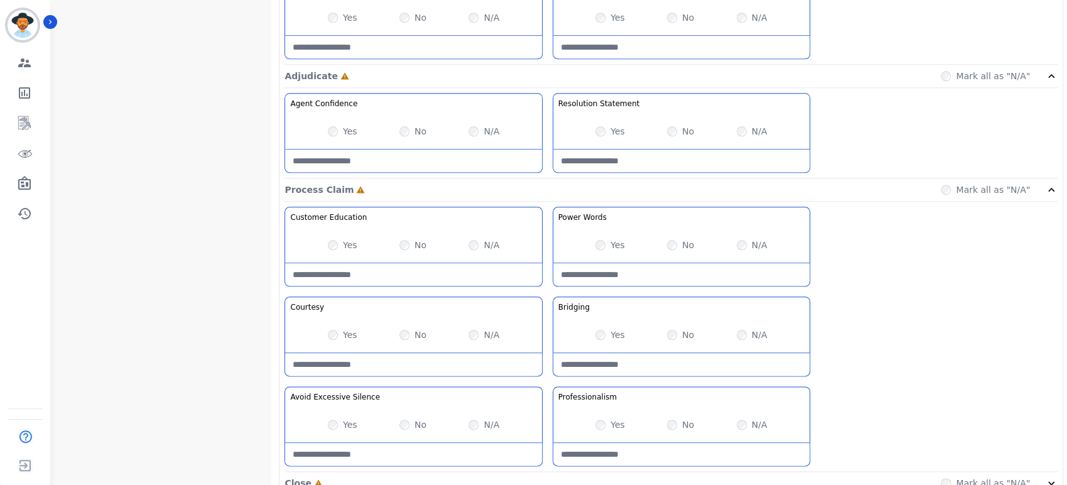
scroll to position [900, 0]
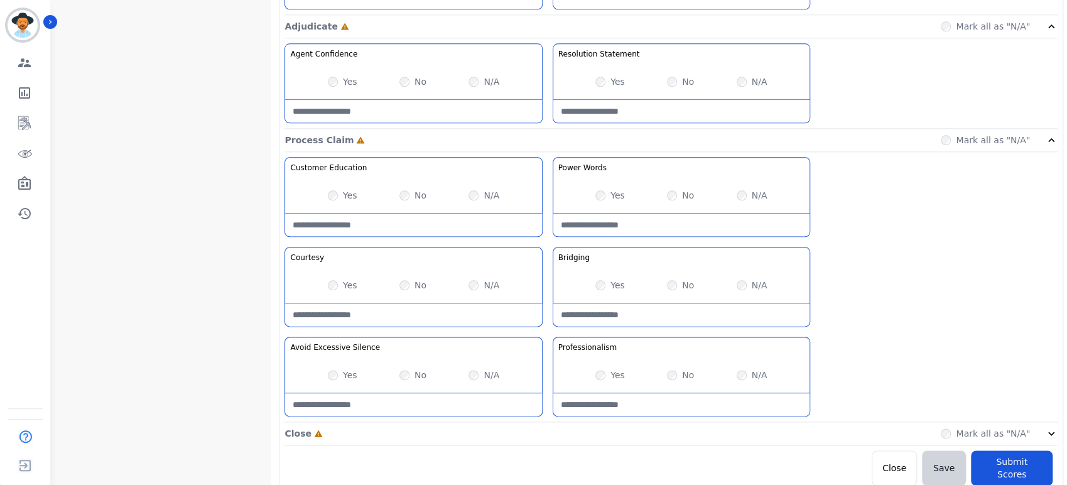
click at [1039, 431] on div "Mark all as "N/A"" at bounding box center [999, 433] width 117 height 13
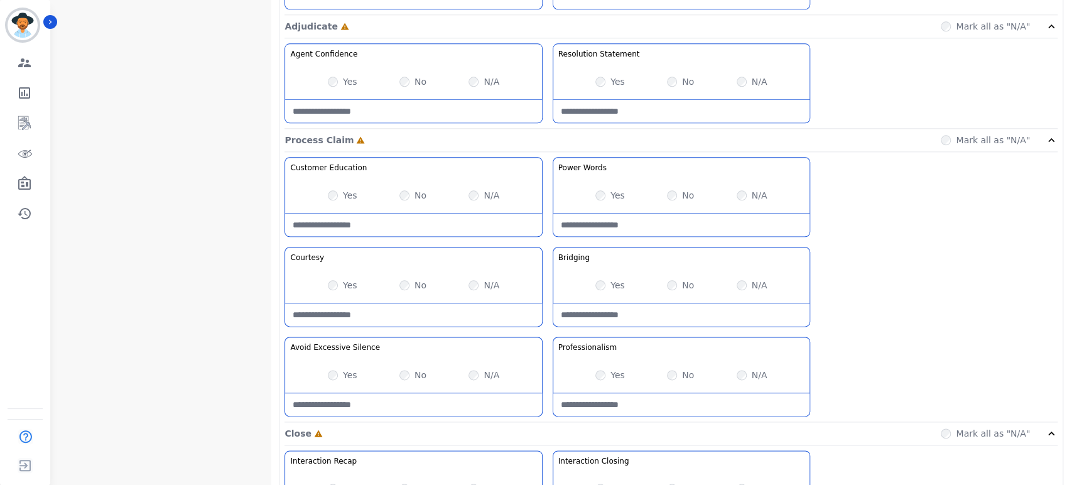
scroll to position [342, 0]
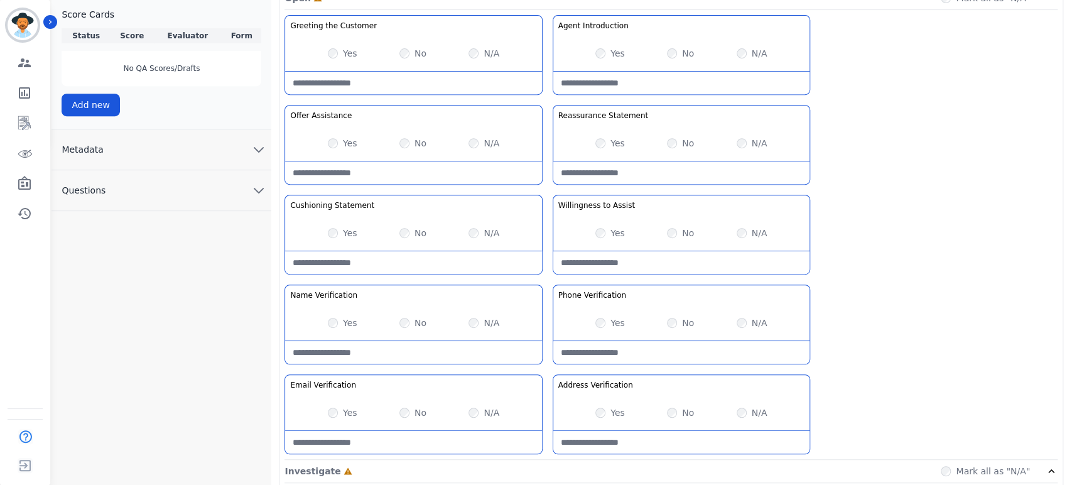
click at [601, 236] on div "Yes" at bounding box center [611, 233] width 30 height 13
drag, startPoint x: 586, startPoint y: 204, endPoint x: 1003, endPoint y: 187, distance: 416.9
click at [1003, 187] on div "Greeting the Customer Welcome is where we quickly greet our customer as a known…" at bounding box center [671, 237] width 773 height 445
click at [954, 187] on div "Greeting the Customer Welcome is where we quickly greet our customer as a known…" at bounding box center [671, 237] width 773 height 445
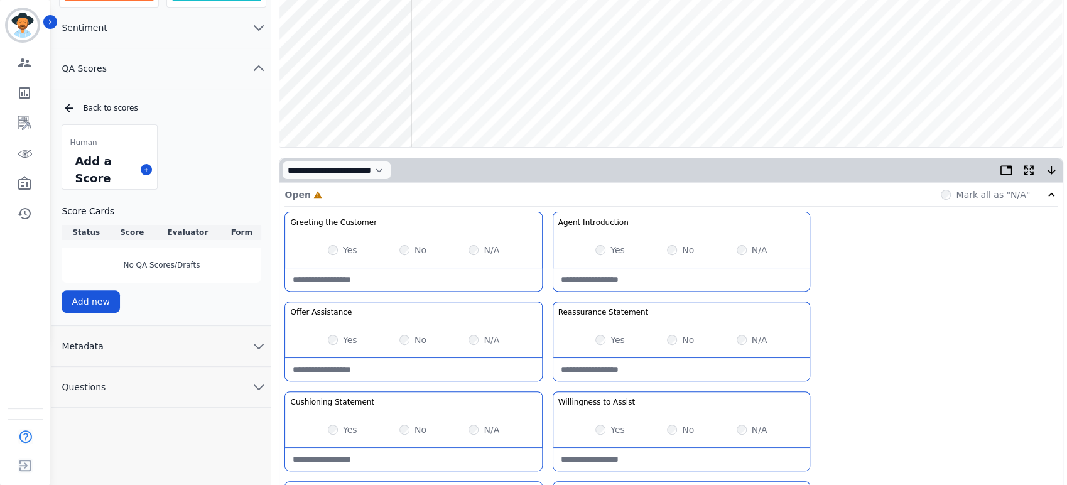
scroll to position [63, 0]
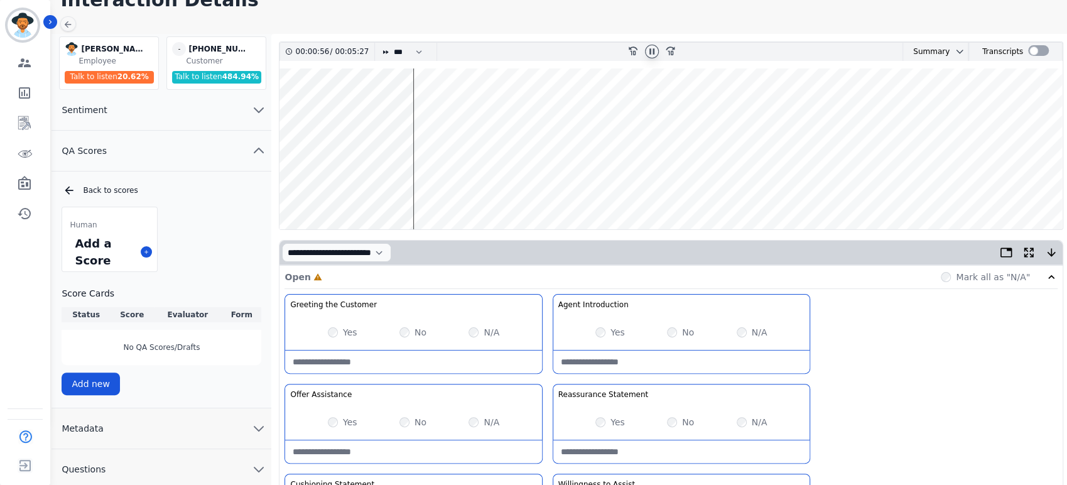
click at [420, 184] on wave at bounding box center [671, 148] width 783 height 161
click at [430, 187] on wave at bounding box center [671, 148] width 783 height 161
click at [442, 187] on wave at bounding box center [671, 148] width 783 height 161
click at [466, 188] on wave at bounding box center [671, 148] width 783 height 161
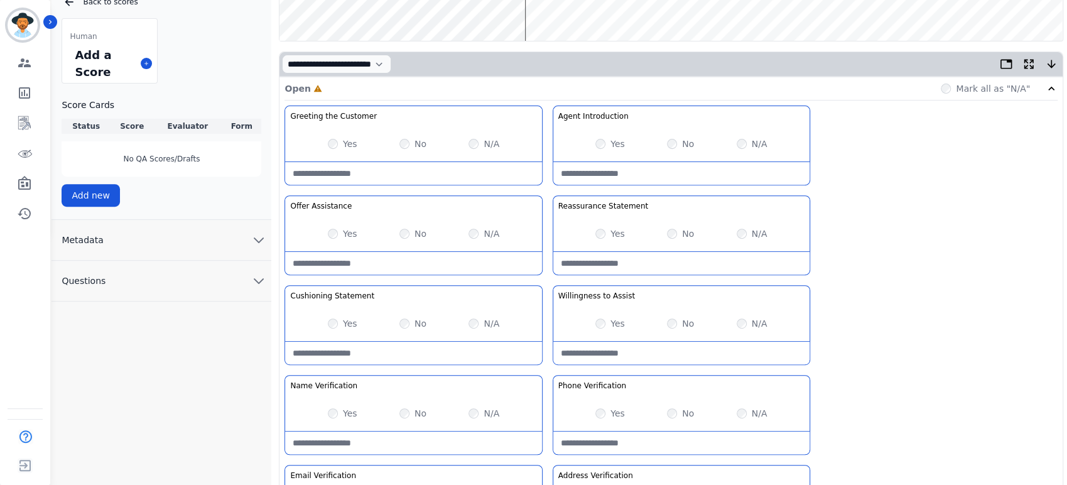
scroll to position [139, 0]
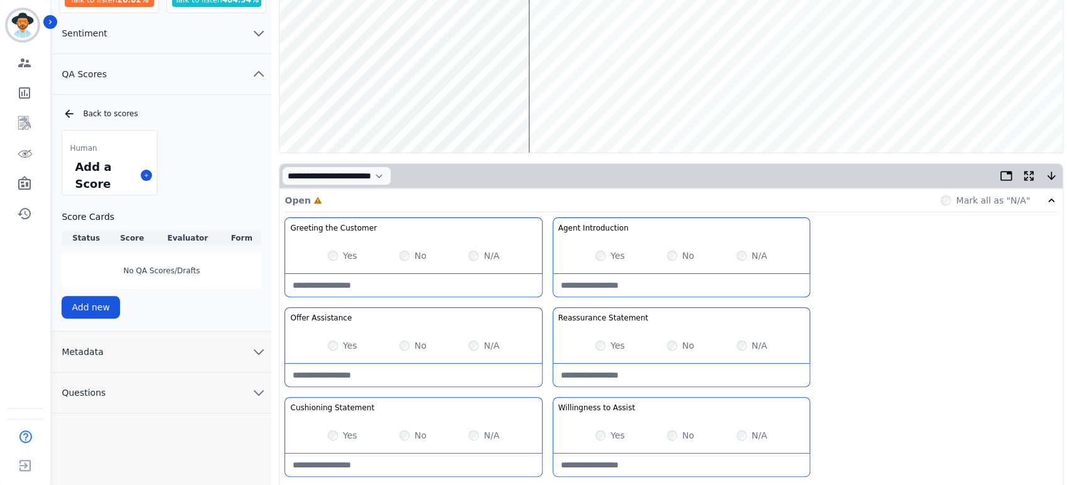
click at [535, 113] on wave at bounding box center [671, 72] width 783 height 161
click at [543, 112] on wave at bounding box center [671, 72] width 783 height 161
click at [548, 112] on wave at bounding box center [671, 72] width 783 height 161
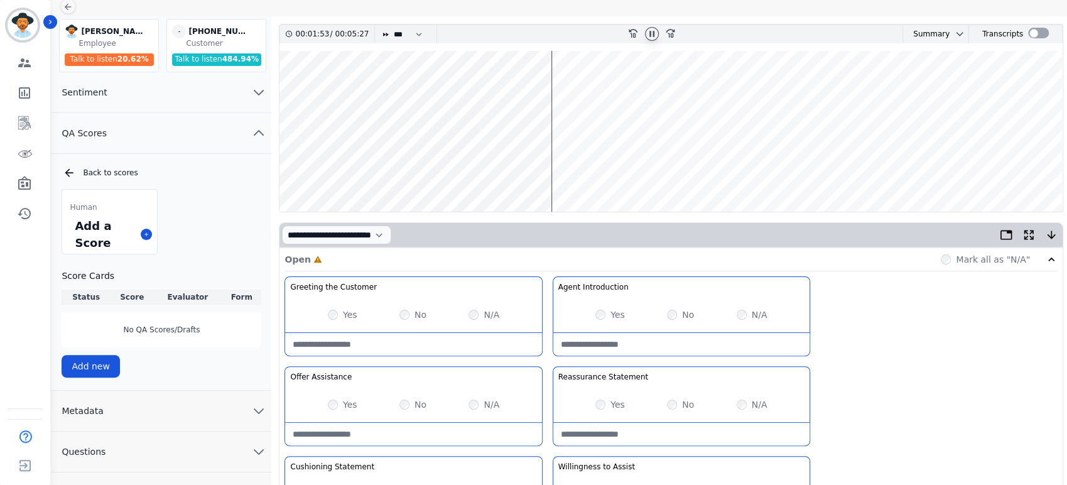
scroll to position [0, 0]
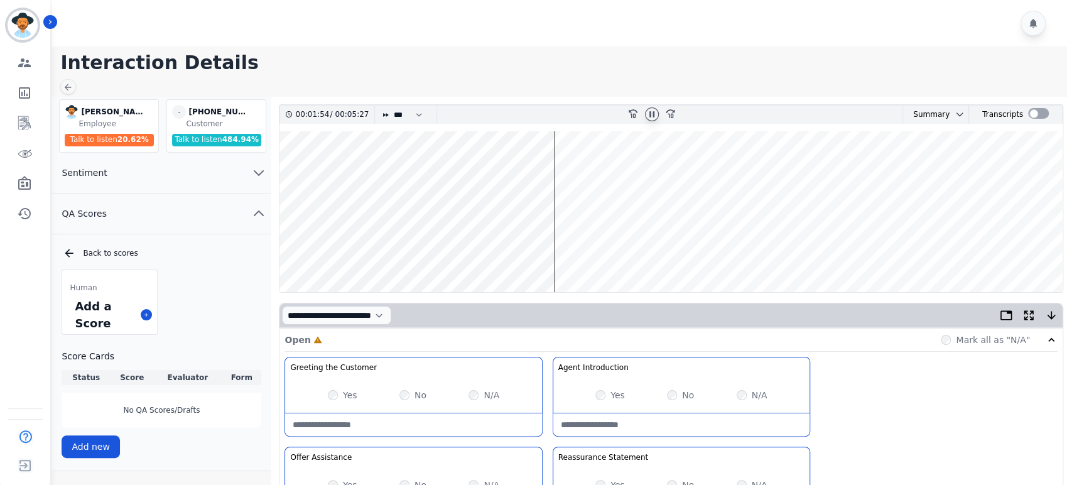
click at [557, 248] on wave at bounding box center [671, 211] width 783 height 161
click at [564, 248] on wave at bounding box center [671, 211] width 783 height 161
click at [569, 250] on wave at bounding box center [671, 211] width 783 height 161
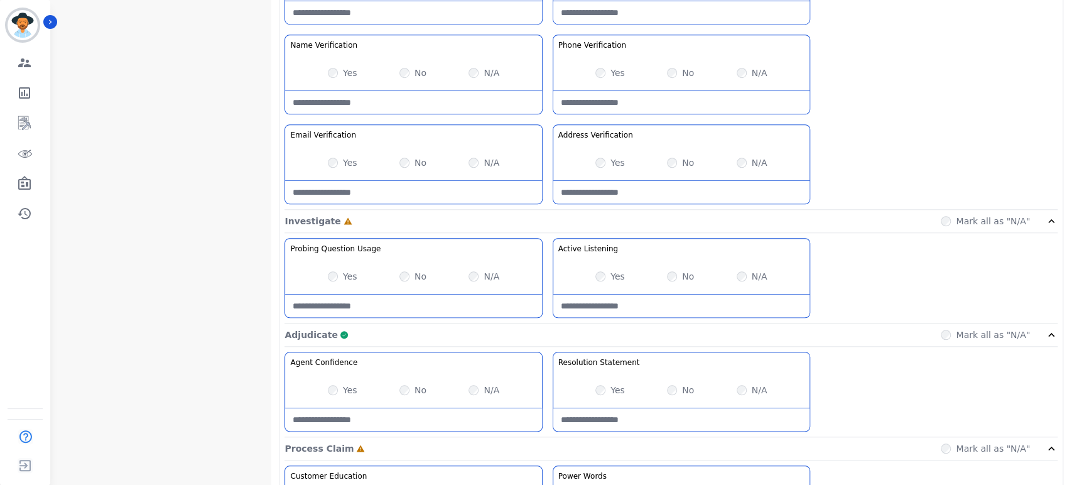
scroll to position [103, 0]
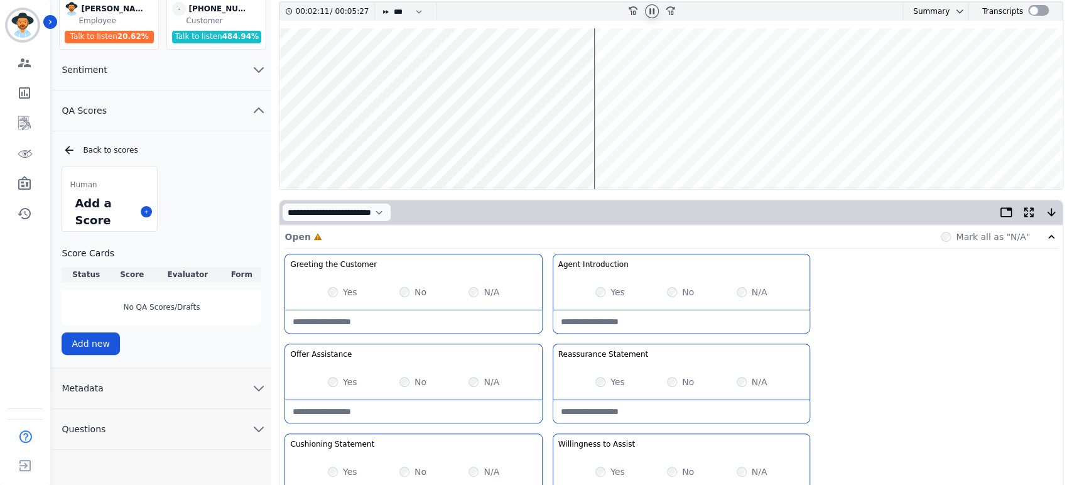
click at [597, 147] on wave at bounding box center [671, 108] width 783 height 161
click at [684, 151] on wave at bounding box center [671, 108] width 783 height 161
click at [694, 94] on wave at bounding box center [671, 108] width 783 height 161
click at [714, 74] on wave at bounding box center [671, 108] width 783 height 161
click at [737, 68] on wave at bounding box center [671, 108] width 783 height 161
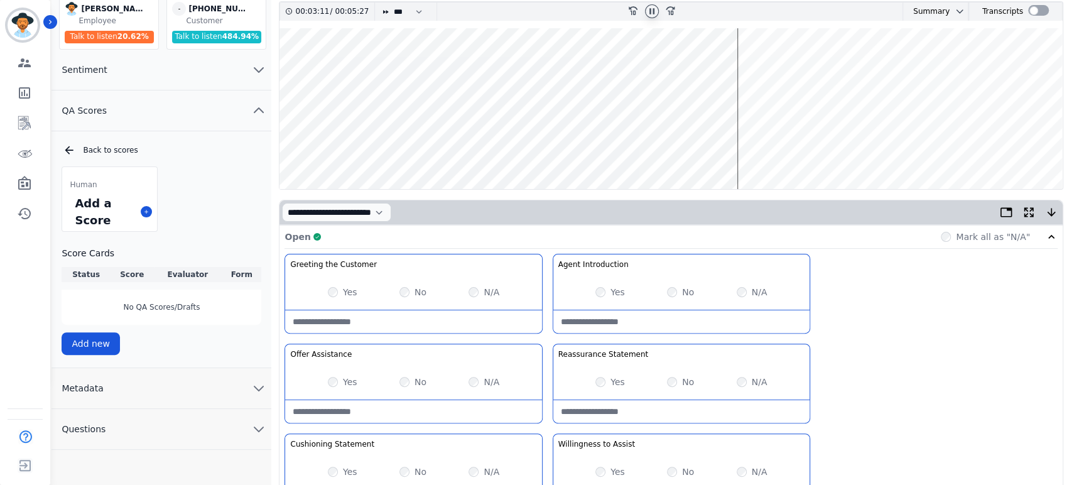
click at [739, 68] on wave at bounding box center [671, 108] width 783 height 161
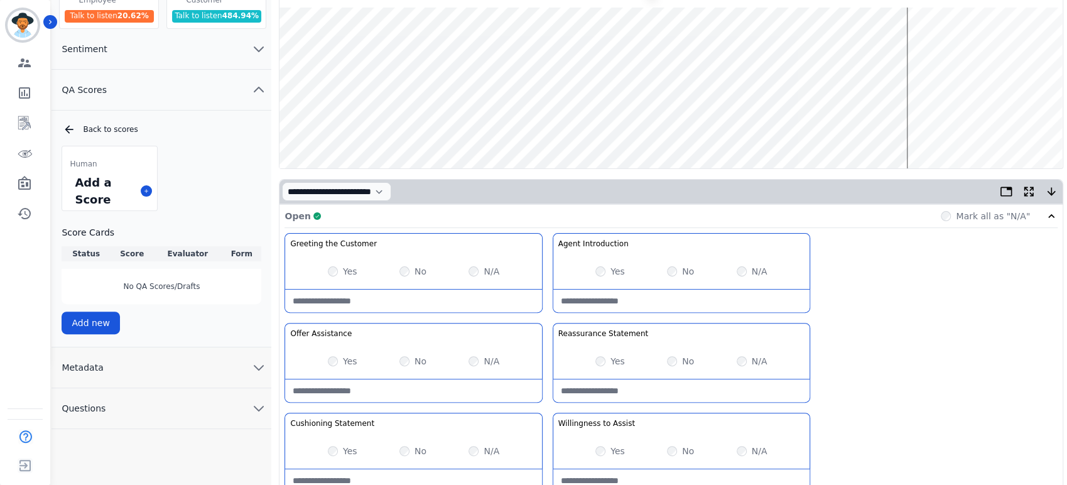
scroll to position [33, 0]
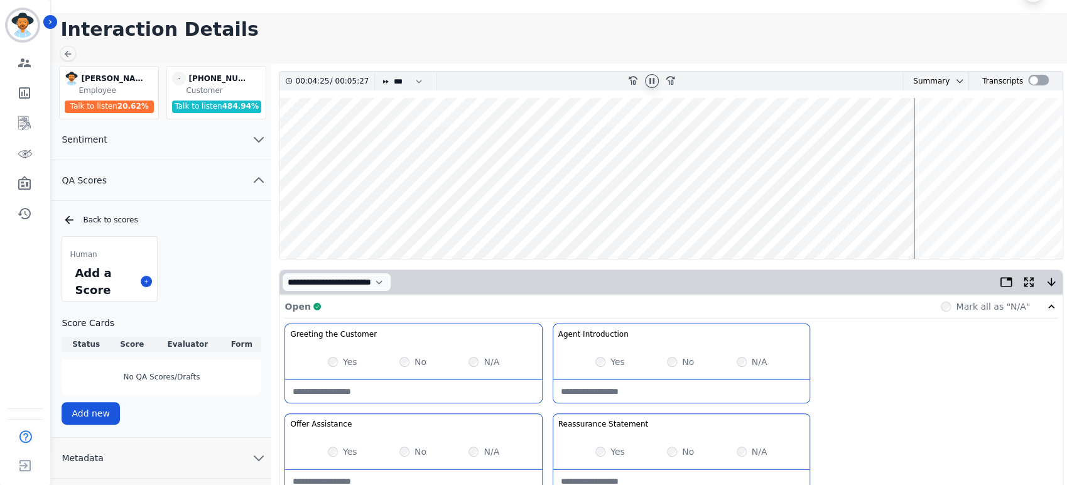
click at [917, 217] on wave at bounding box center [671, 178] width 783 height 161
click at [942, 215] on wave at bounding box center [671, 178] width 783 height 161
click at [950, 215] on wave at bounding box center [671, 178] width 783 height 161
click at [959, 217] on wave at bounding box center [671, 178] width 783 height 161
click at [965, 215] on wave at bounding box center [671, 178] width 783 height 161
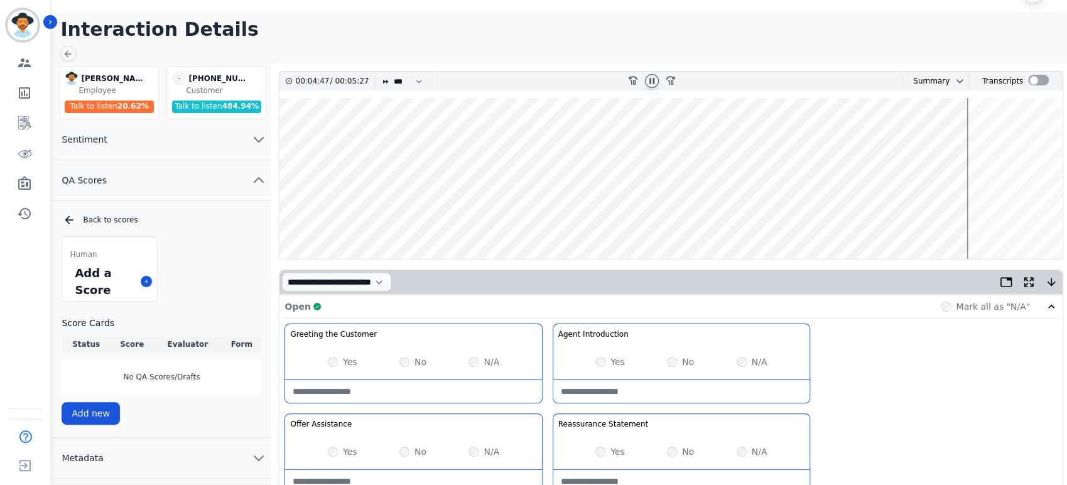
click at [976, 217] on wave at bounding box center [671, 178] width 783 height 161
click at [984, 217] on wave at bounding box center [671, 178] width 783 height 161
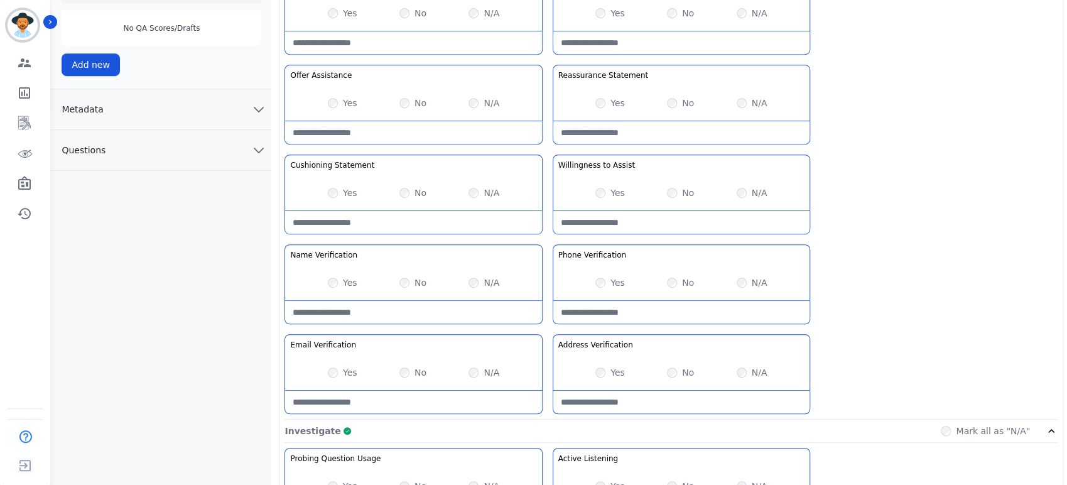
scroll to position [0, 0]
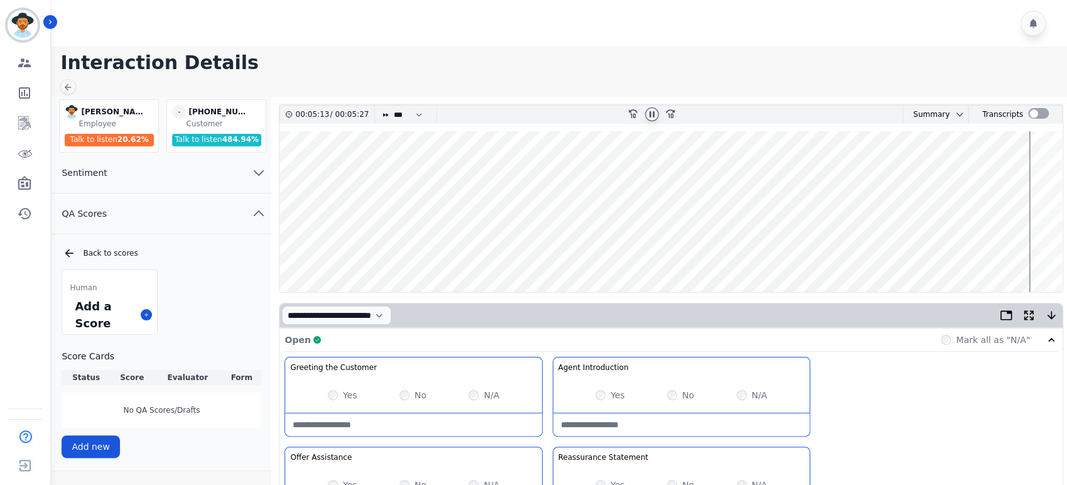
click at [1039, 251] on wave at bounding box center [671, 211] width 783 height 161
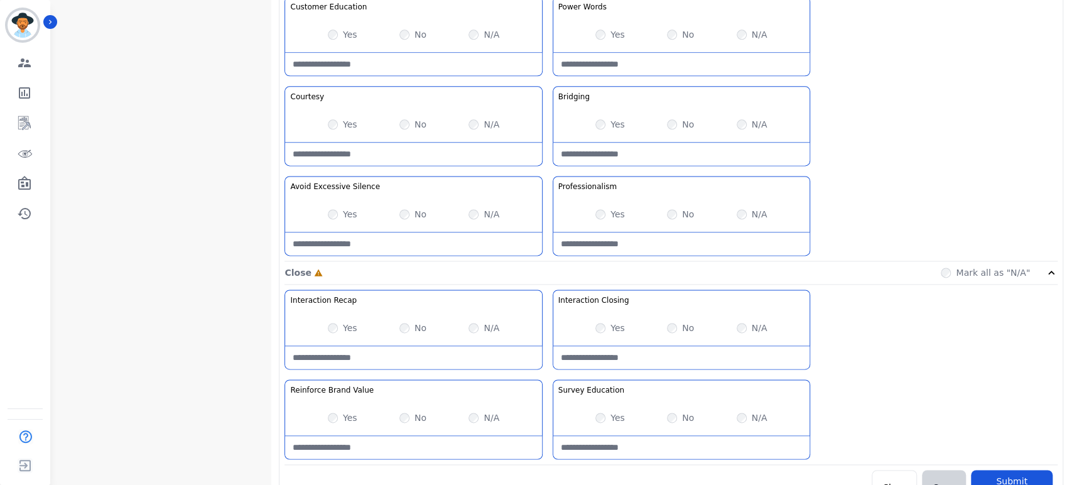
scroll to position [1081, 0]
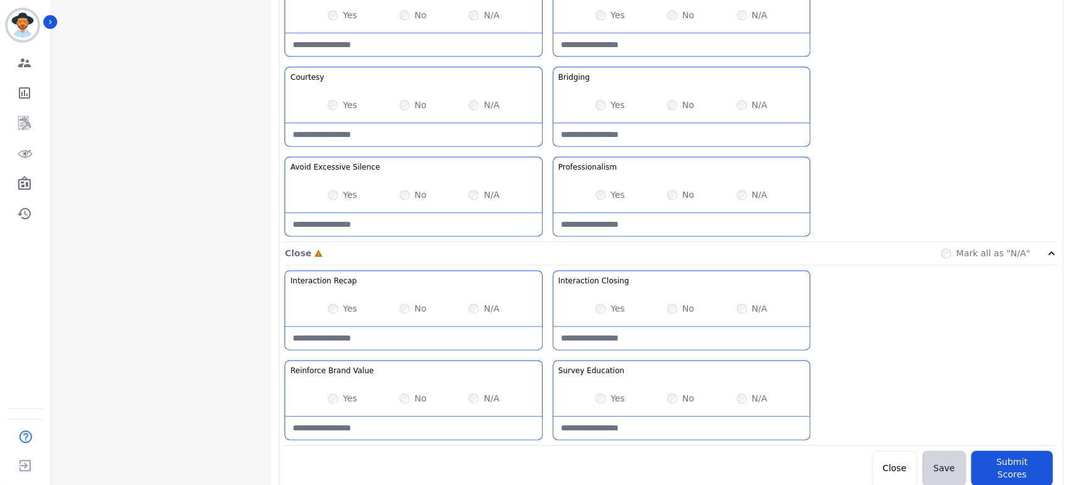
click at [660, 330] on Closing-note at bounding box center [681, 338] width 256 height 23
type Closing-note "**********"
click at [1007, 457] on button "Submit Scores" at bounding box center [1012, 467] width 82 height 35
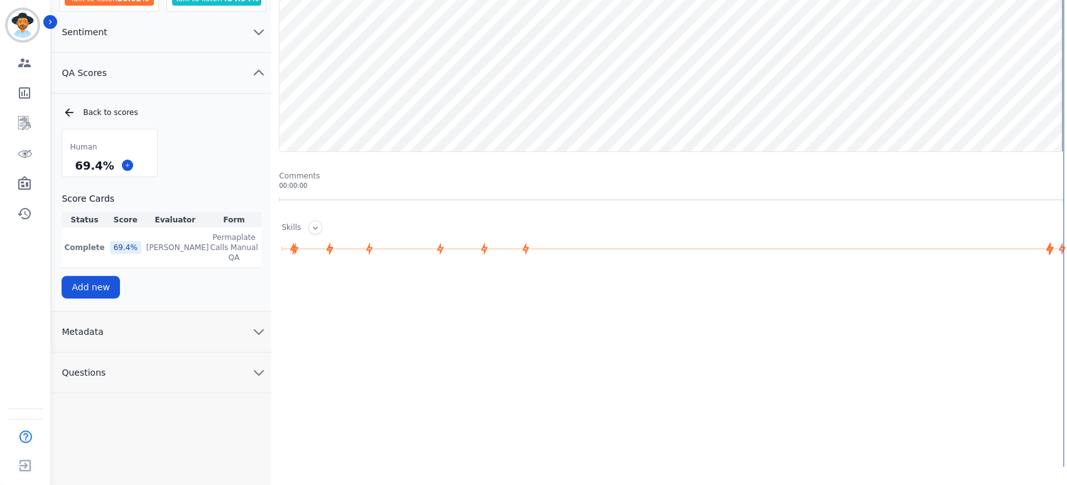
scroll to position [0, 0]
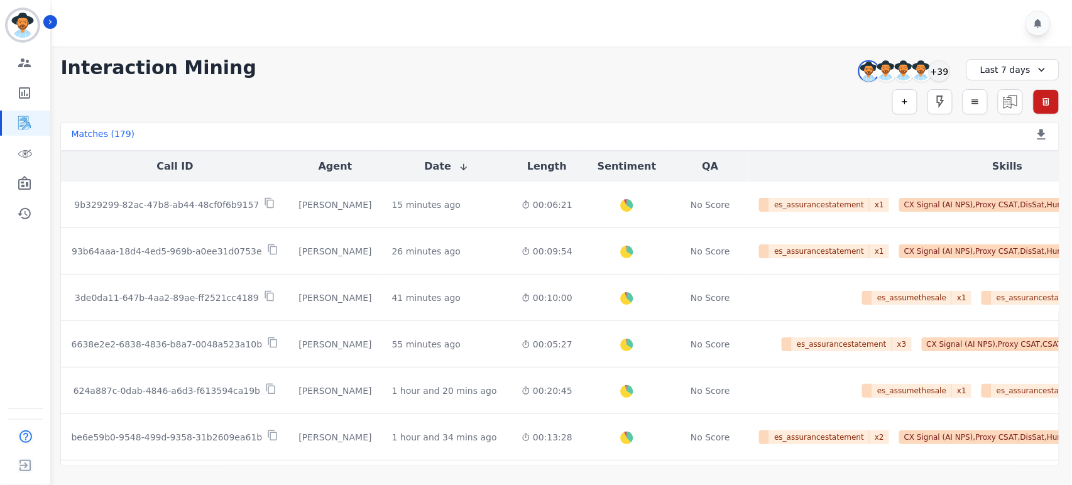
scroll to position [70, 0]
